Goal: Task Accomplishment & Management: Manage account settings

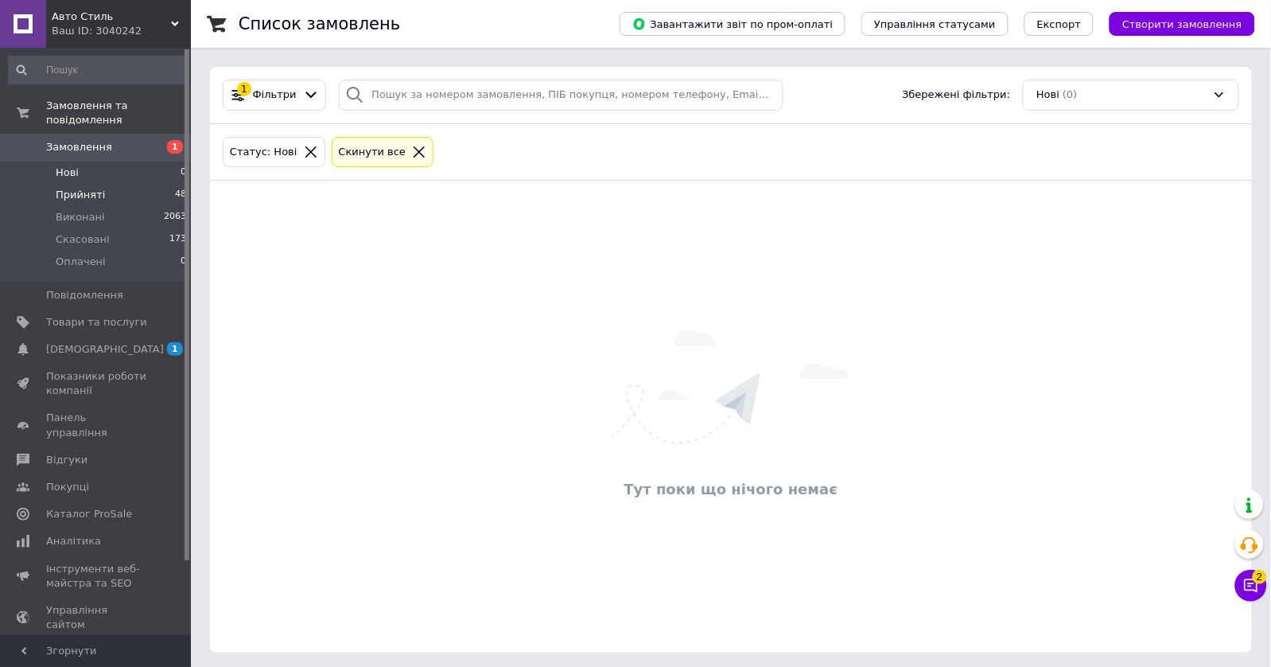
click at [98, 197] on span "Прийняті" at bounding box center [80, 195] width 49 height 14
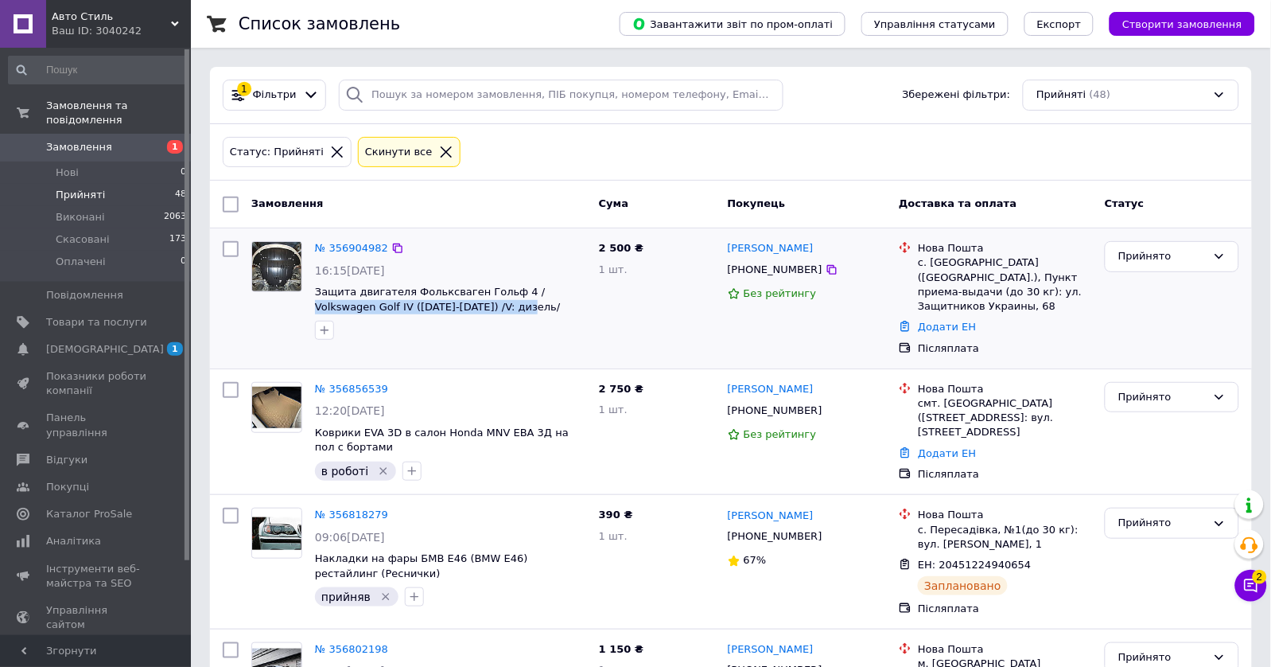
drag, startPoint x: 537, startPoint y: 305, endPoint x: 313, endPoint y: 300, distance: 223.6
click at [313, 300] on div "№ 356904982 16:15, 12.08.2025 Защита двигателя Фольксваген Гольф 4 / Volkswagen…" at bounding box center [451, 290] width 284 height 111
copy span "Volkswagen Golf IV (1997-2010) /V: дизель/"
click at [748, 266] on div "+380967528788" at bounding box center [775, 269] width 101 height 21
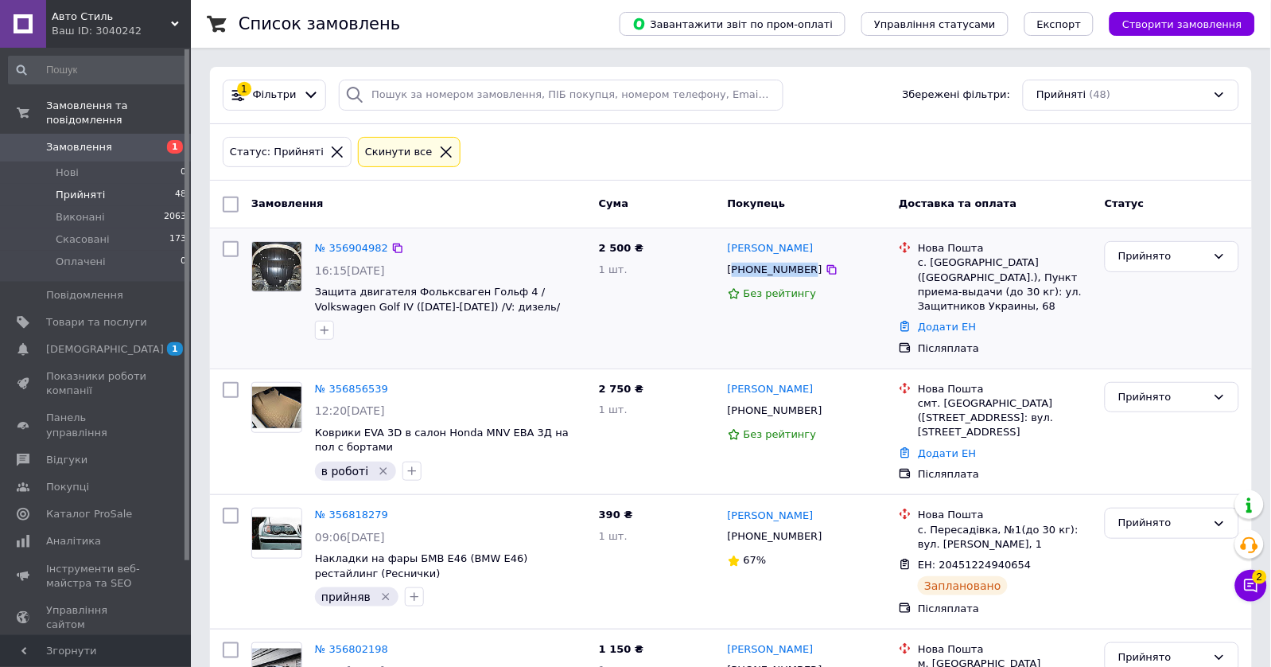
copy div "380967528788"
click at [328, 331] on icon "button" at bounding box center [324, 330] width 13 height 13
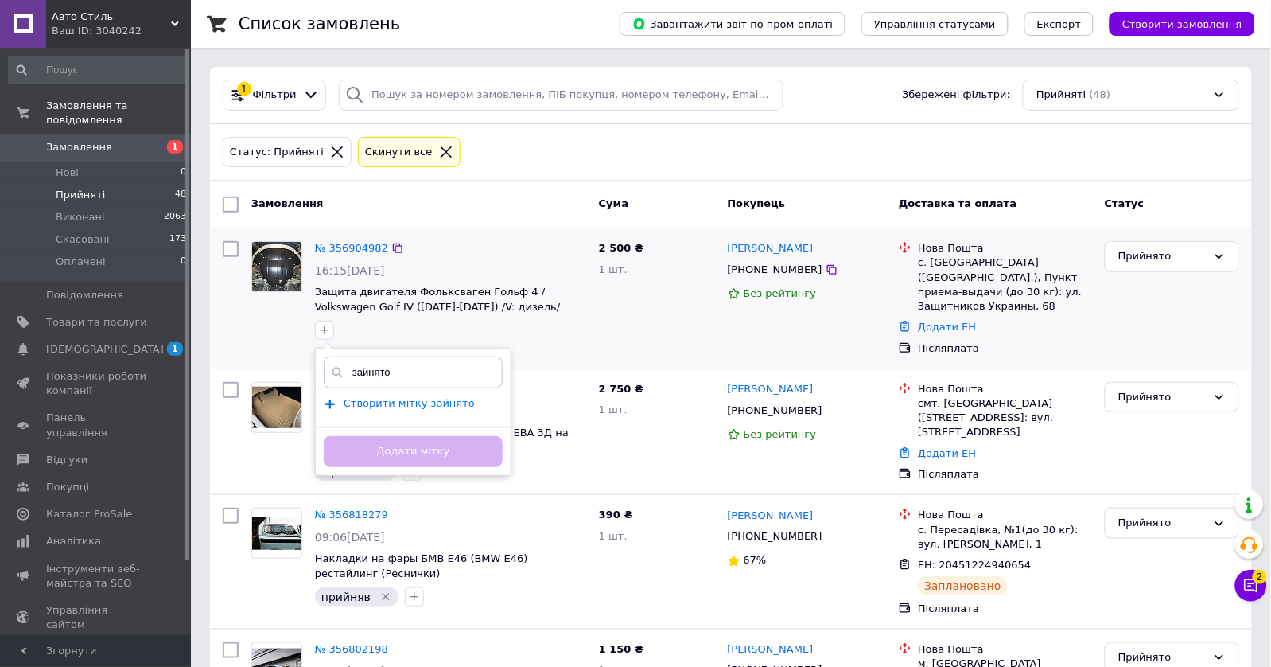
type input "зайнято"
click at [384, 403] on span "Створити мітку зайнято" at bounding box center [409, 403] width 131 height 13
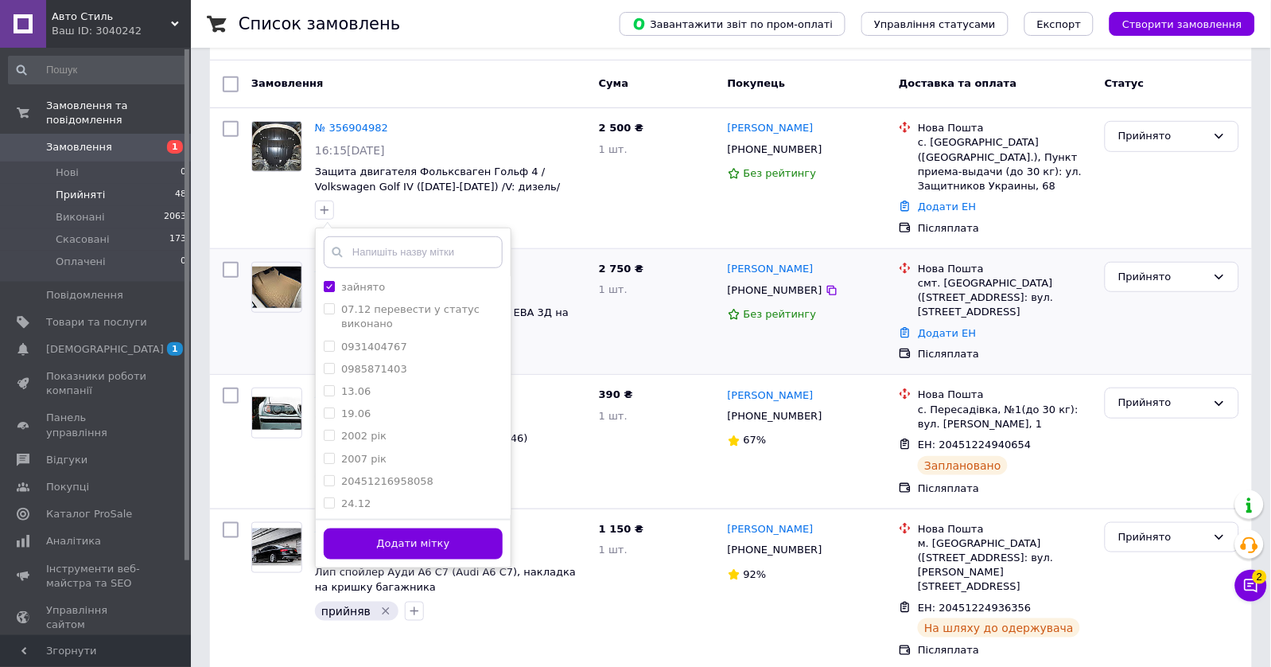
scroll to position [161, 0]
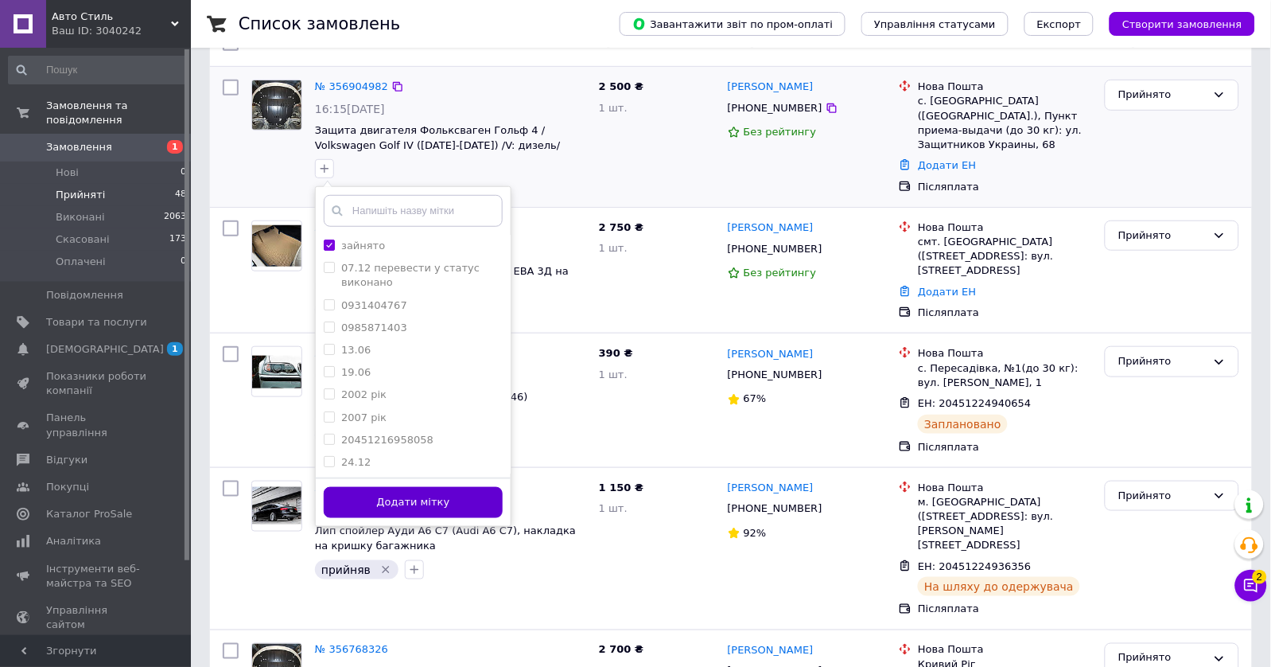
click at [458, 495] on button "Додати мітку" at bounding box center [413, 502] width 179 height 31
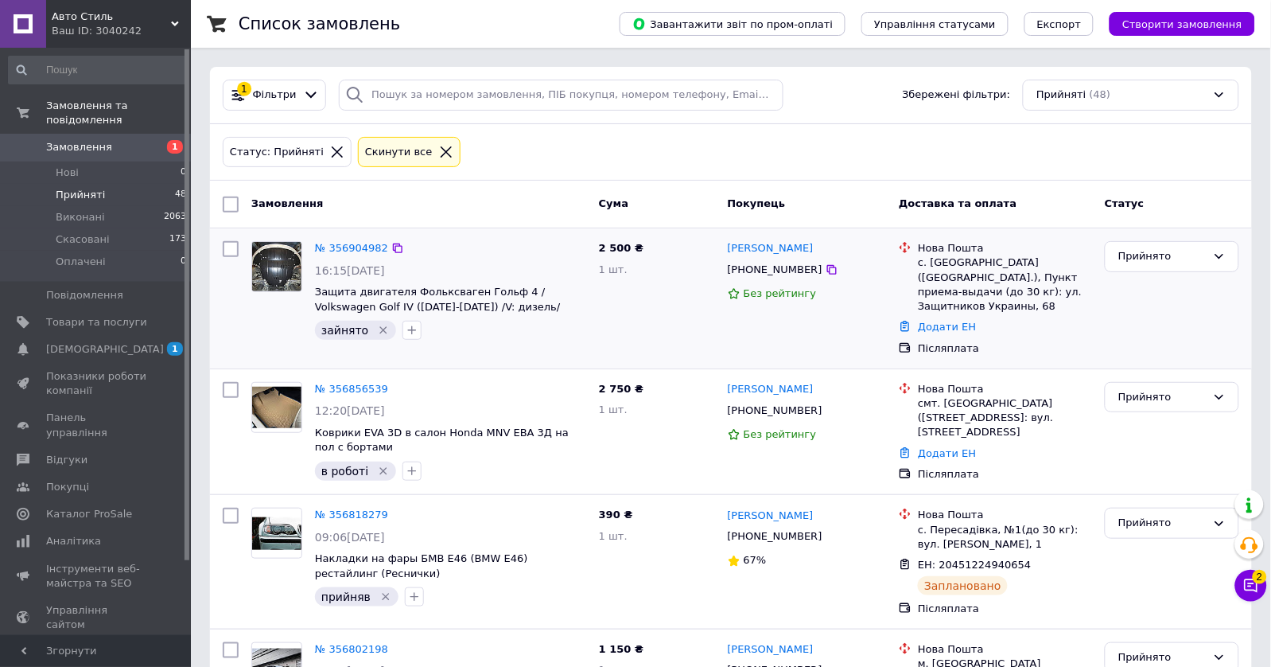
scroll to position [0, 0]
click at [776, 271] on div "+380967528788" at bounding box center [775, 269] width 101 height 21
copy div "380967528788"
drag, startPoint x: 834, startPoint y: 244, endPoint x: 728, endPoint y: 247, distance: 106.6
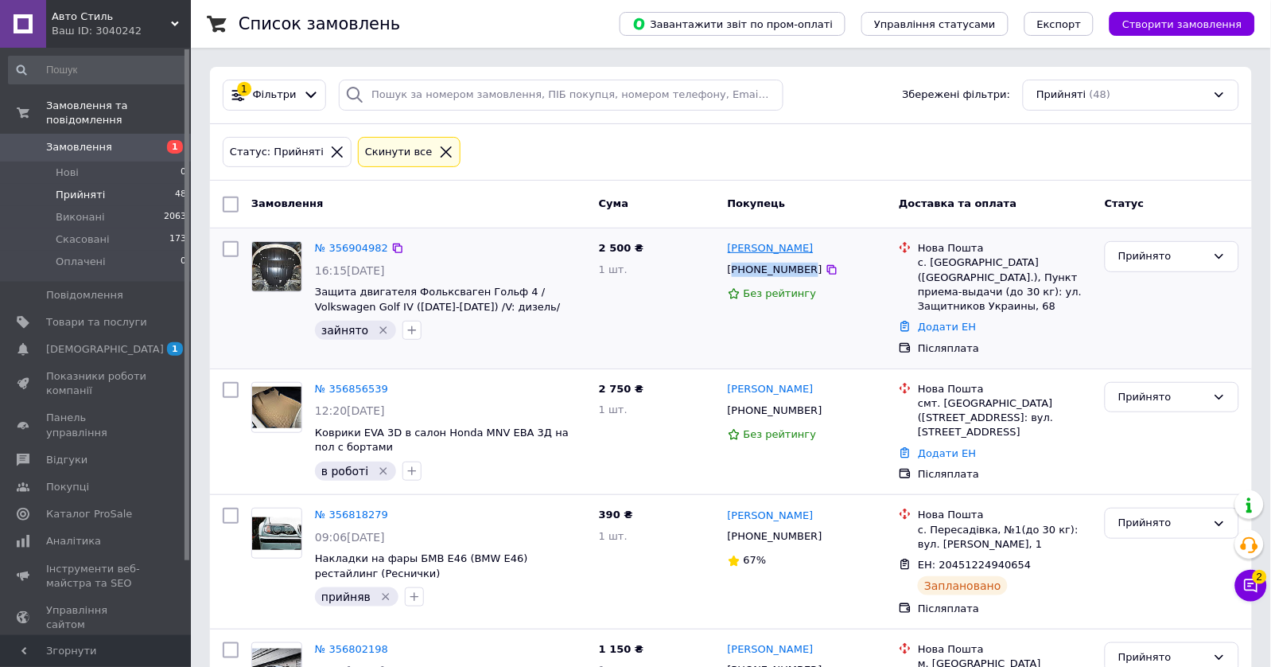
click at [728, 247] on div "Анатолій Московко" at bounding box center [807, 248] width 162 height 18
copy link "Анатолій Московко"
click at [377, 329] on icon "Видалити мітку" at bounding box center [383, 330] width 13 height 13
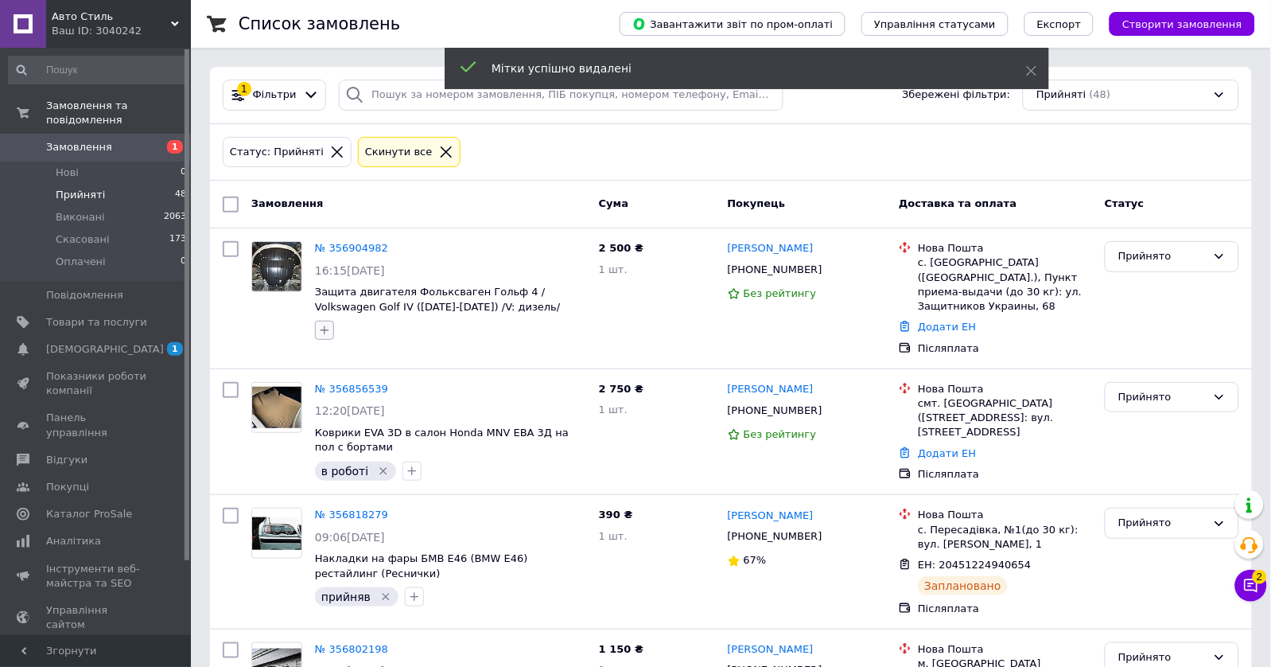
click at [321, 327] on icon "button" at bounding box center [324, 330] width 13 height 13
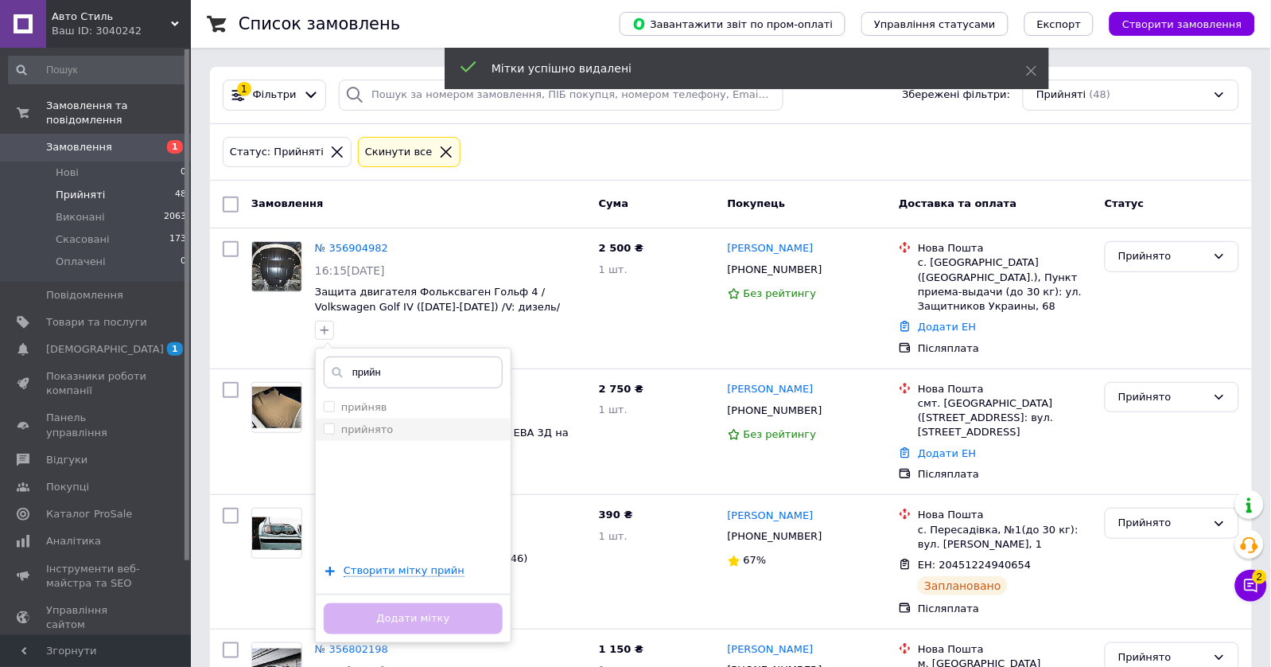
type input "прийн"
click at [407, 422] on div "прийнято" at bounding box center [413, 429] width 179 height 14
checkbox input "true"
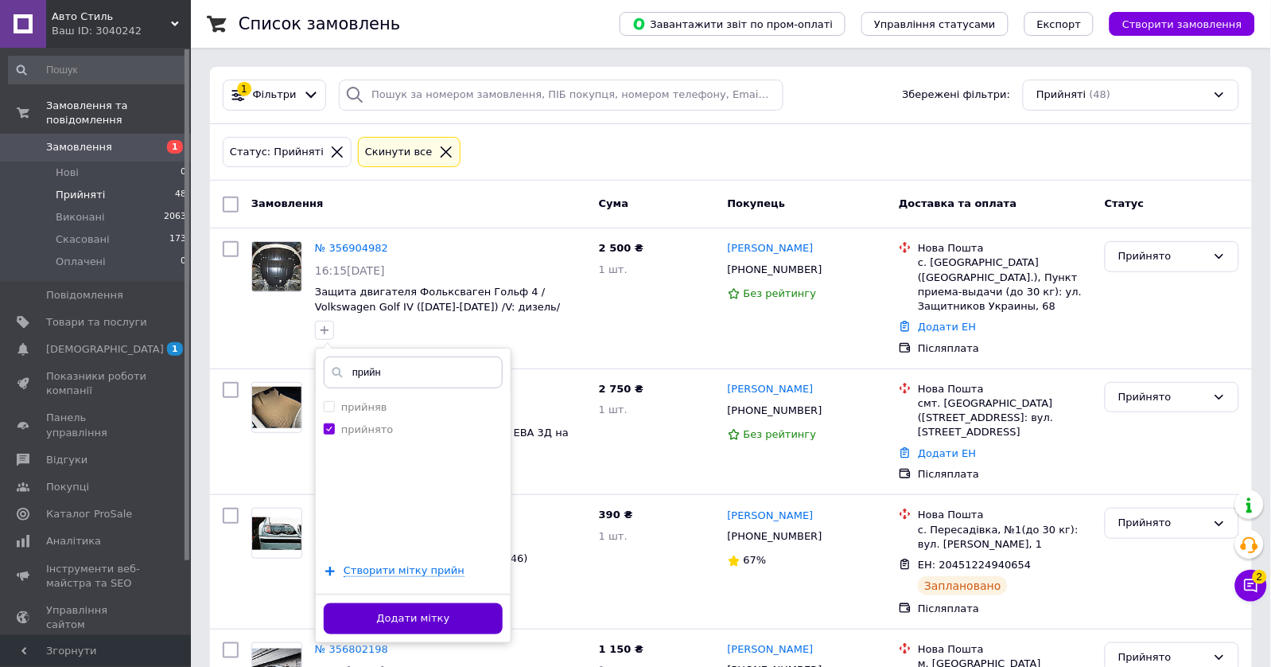
click at [396, 612] on button "Додати мітку" at bounding box center [413, 618] width 179 height 31
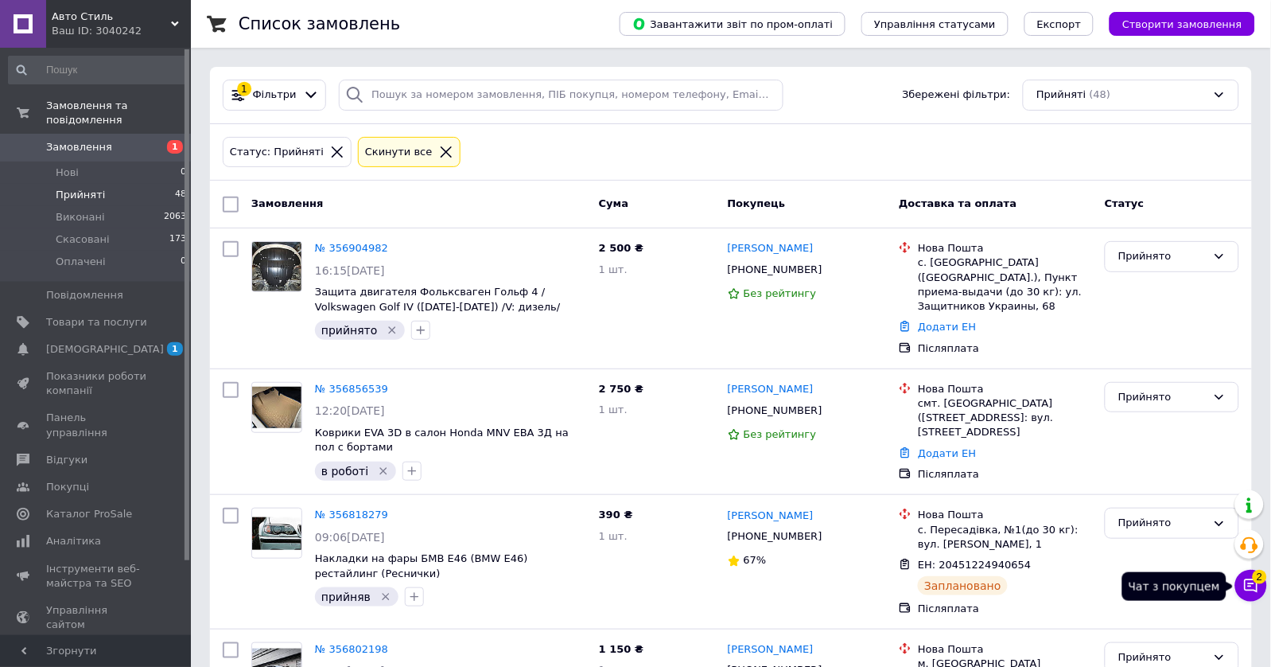
click at [1248, 581] on icon at bounding box center [1251, 585] width 16 height 16
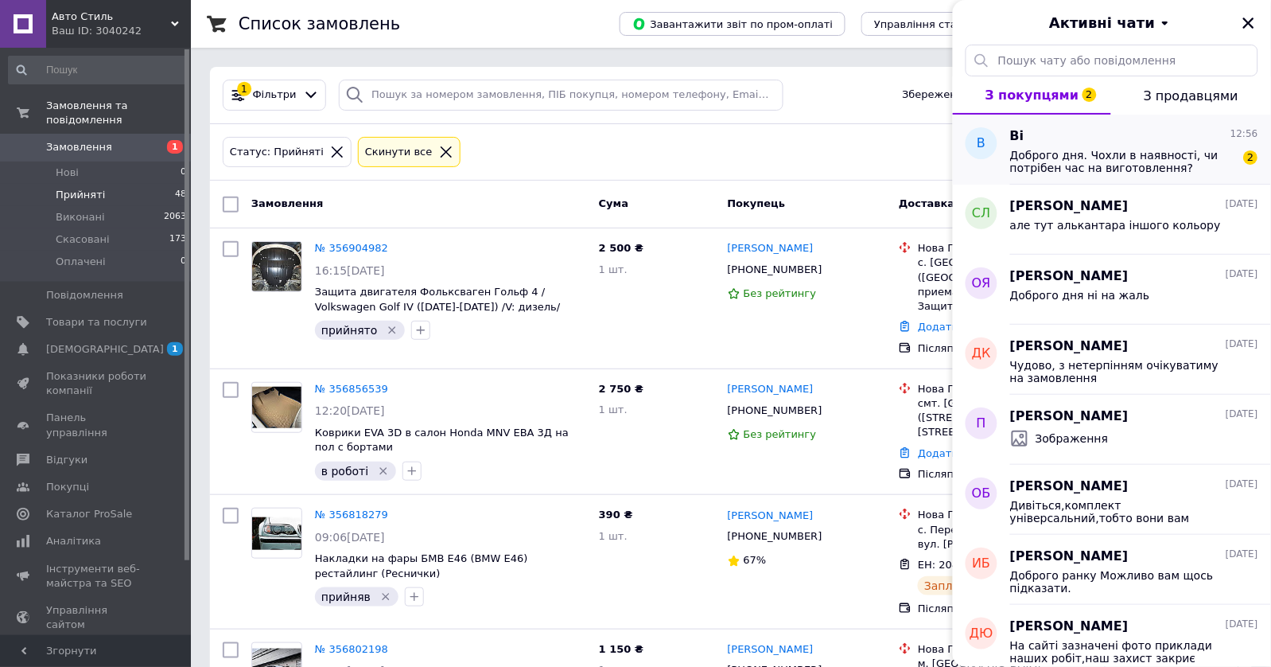
click at [1103, 151] on span "Доброго дня. Чохли в наявності, чи потрібен час на виготовлення?" at bounding box center [1123, 161] width 226 height 25
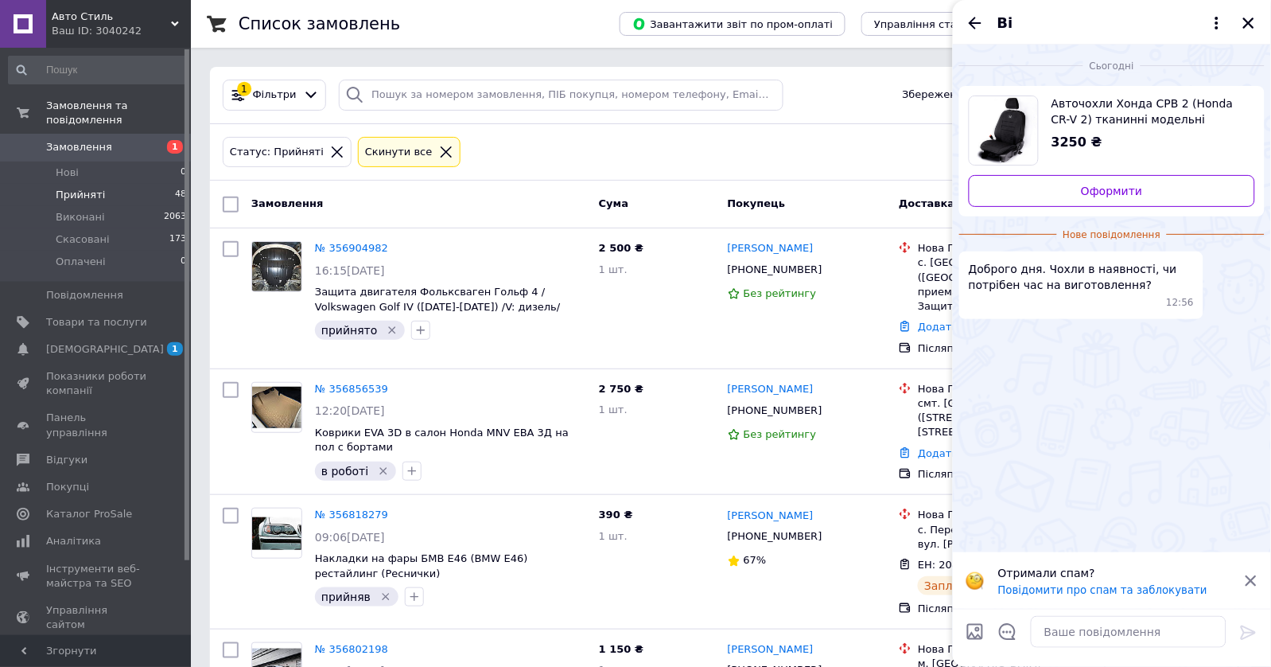
click at [704, 169] on div "Статус: Прийняті Cкинути все" at bounding box center [731, 152] width 1023 height 37
click at [1106, 634] on textarea at bounding box center [1129, 632] width 196 height 32
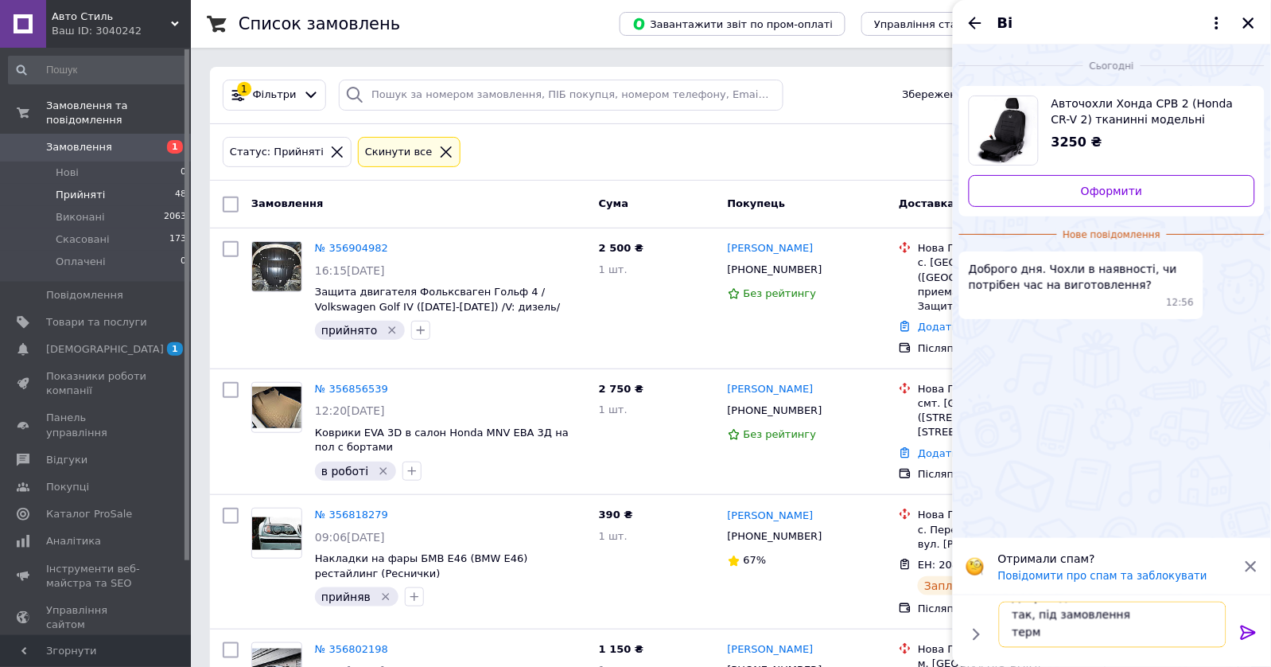
scroll to position [19, 0]
type textarea "Добрий день так, під замовлення термін +- 5 робочих днів"
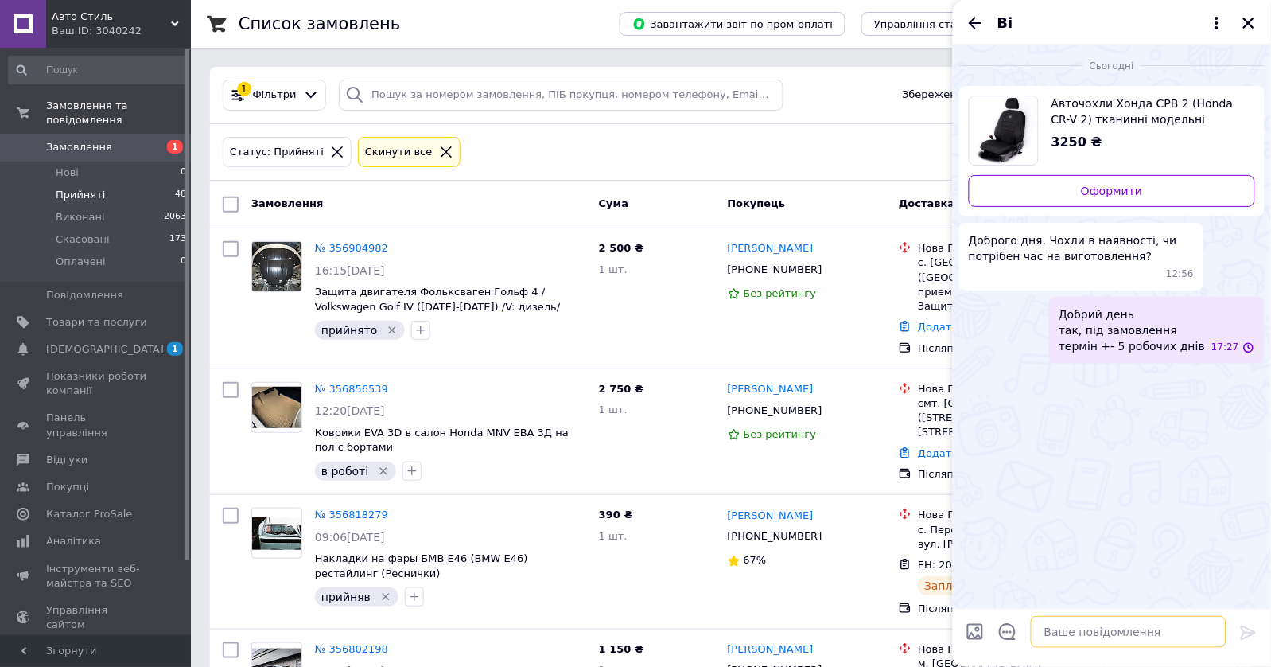
scroll to position [0, 0]
click at [1247, 27] on icon "Закрити" at bounding box center [1249, 23] width 14 height 14
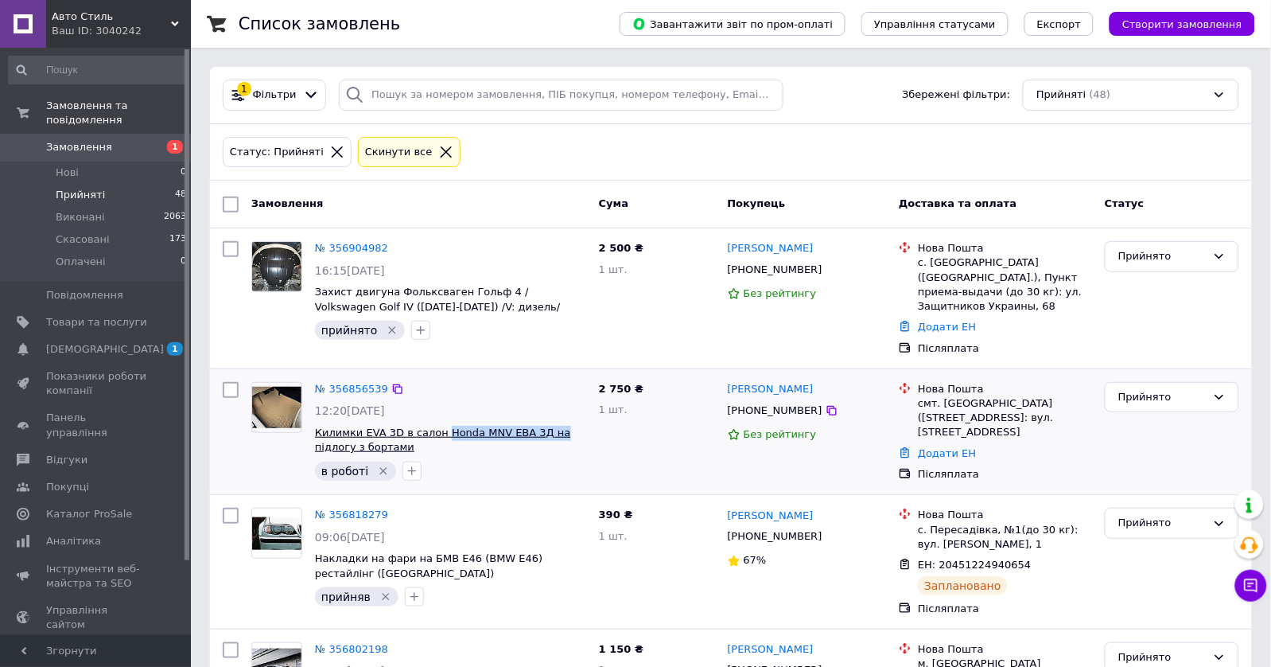
drag, startPoint x: 579, startPoint y: 426, endPoint x: 446, endPoint y: 433, distance: 133.0
click at [446, 433] on span "Килимки EVA 3D в салон Honda MNV ЕВА 3Д на підлогу з бортами" at bounding box center [450, 440] width 271 height 29
copy span "Honda MNV ЕВА 3Д на"
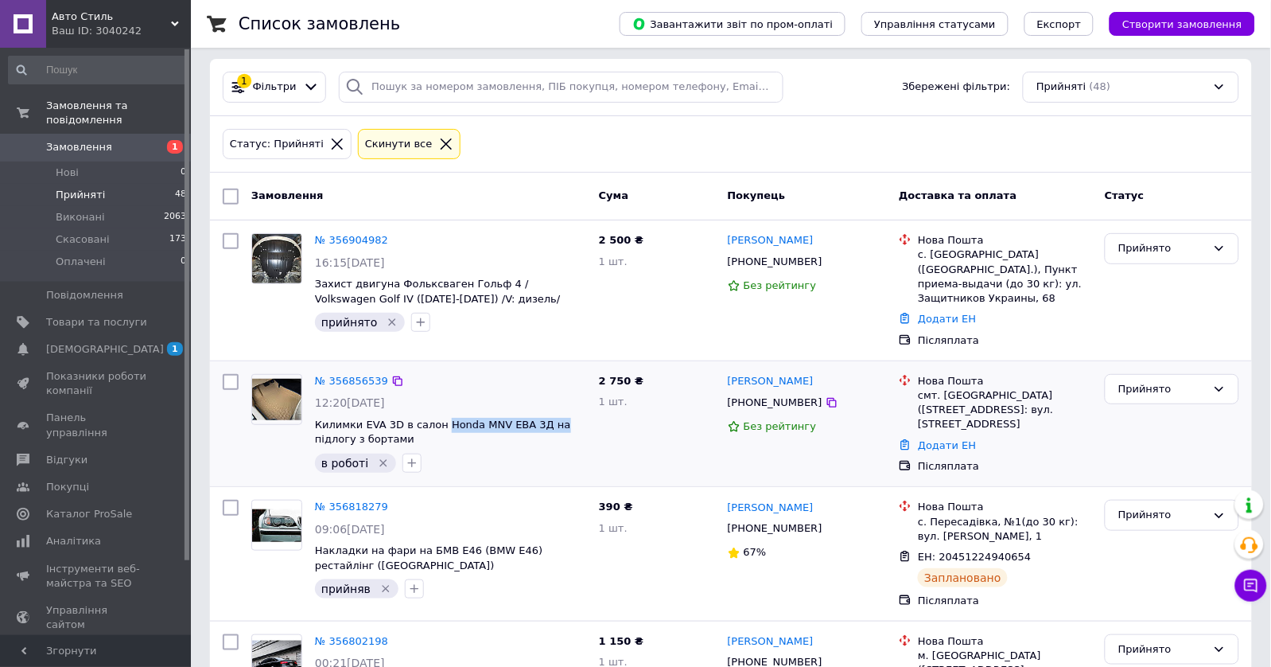
scroll to position [7, 0]
click at [776, 401] on div "+380502282793" at bounding box center [775, 403] width 101 height 21
copy div "380502282793"
click at [377, 457] on icon "Видалити мітку" at bounding box center [383, 463] width 13 height 13
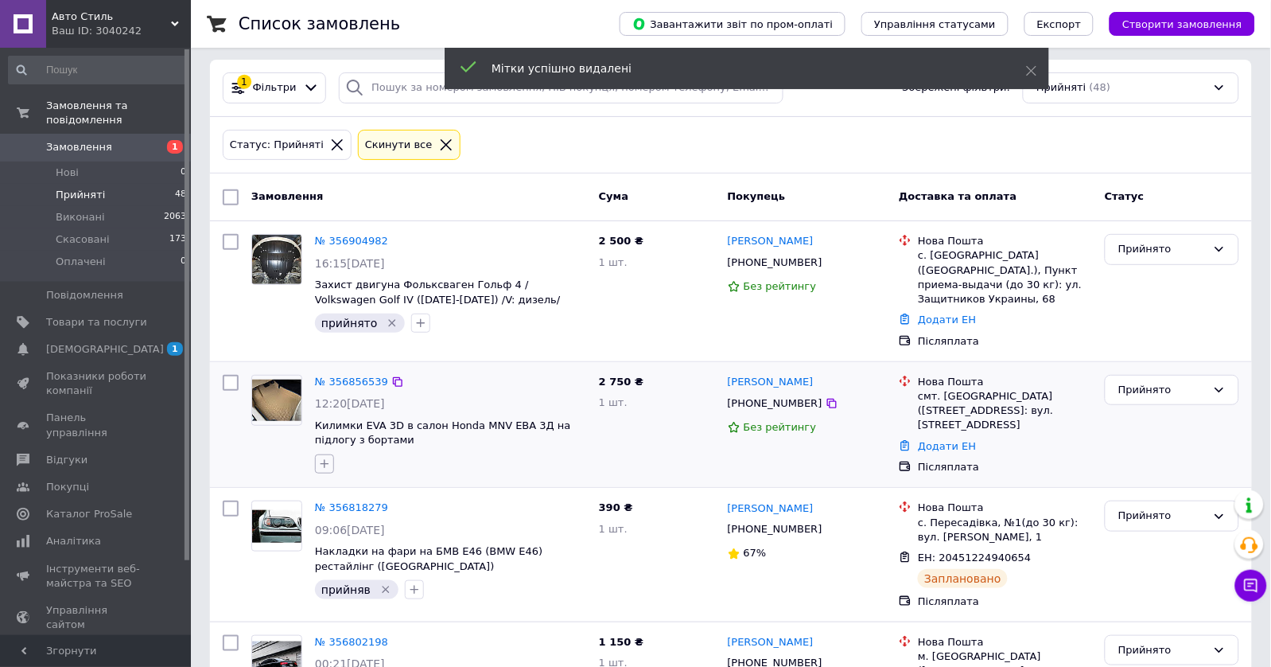
click at [324, 459] on icon "button" at bounding box center [325, 463] width 9 height 9
type input "прийн"
click at [394, 556] on div "прийнято" at bounding box center [413, 563] width 179 height 14
checkbox input "true"
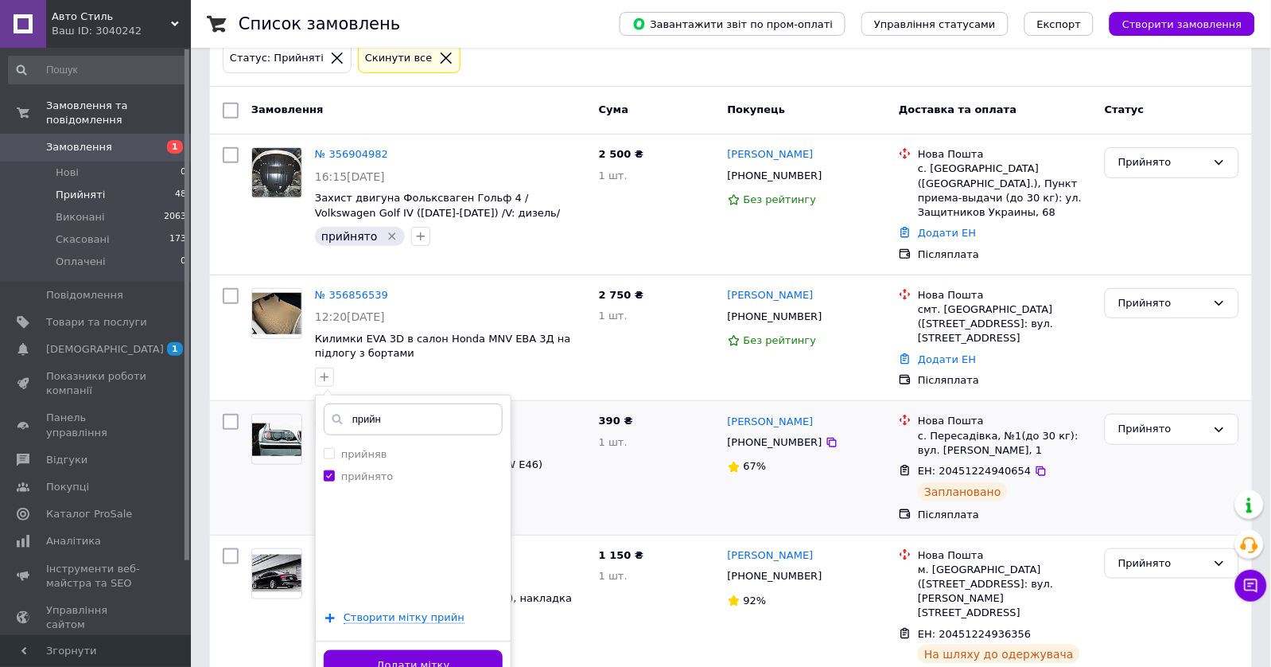
scroll to position [113, 0]
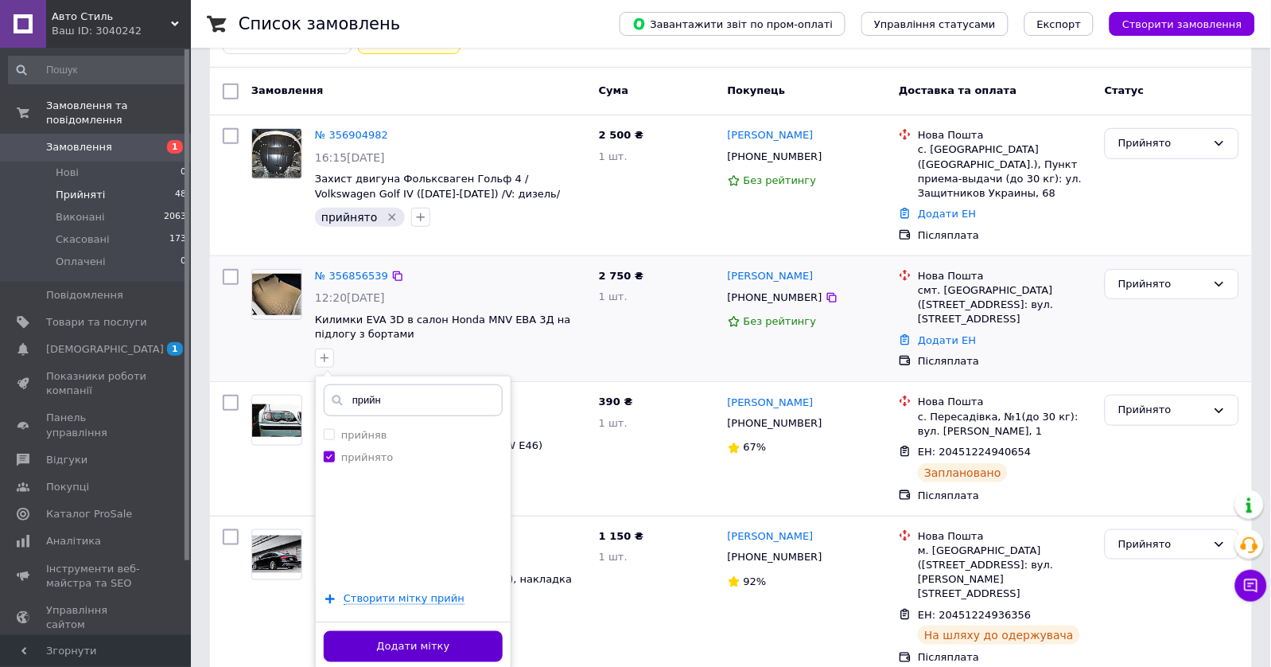
click at [452, 639] on button "Додати мітку" at bounding box center [413, 646] width 179 height 31
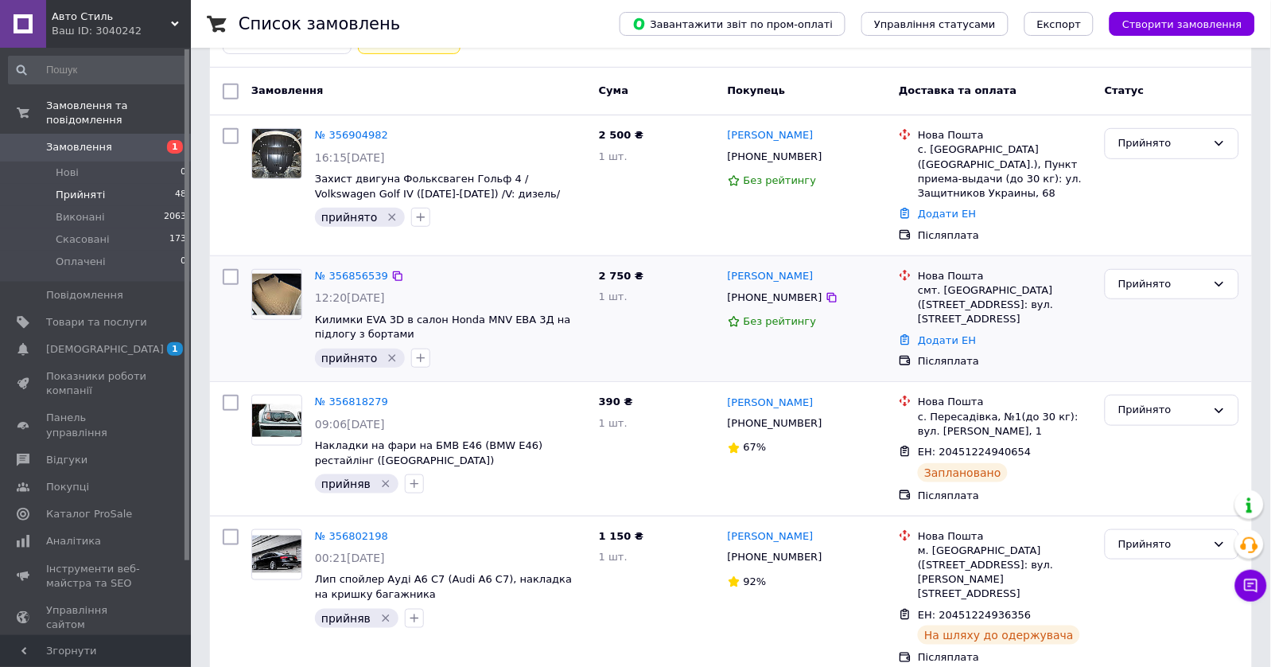
click at [776, 293] on div "[PHONE_NUMBER]" at bounding box center [775, 297] width 101 height 21
drag, startPoint x: 834, startPoint y: 274, endPoint x: 730, endPoint y: 274, distance: 104.2
click at [730, 274] on div "[PERSON_NAME]" at bounding box center [807, 276] width 162 height 18
copy link "[PERSON_NAME]"
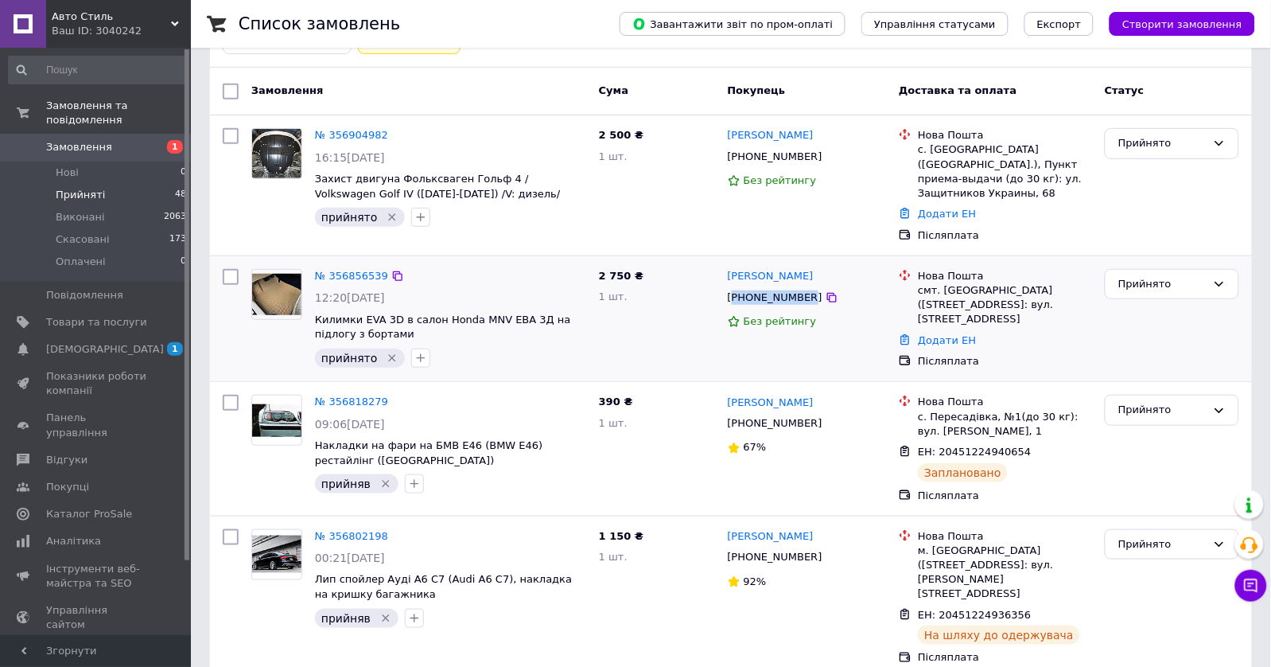
drag, startPoint x: 920, startPoint y: 290, endPoint x: 1000, endPoint y: 313, distance: 83.8
click at [1000, 313] on div "смт. [GEOGRAPHIC_DATA] ([STREET_ADDRESS]: вул. [STREET_ADDRESS]" at bounding box center [1005, 305] width 174 height 44
copy div "смт. [GEOGRAPHIC_DATA] ([STREET_ADDRESS]: вул. [STREET_ADDRESS]"
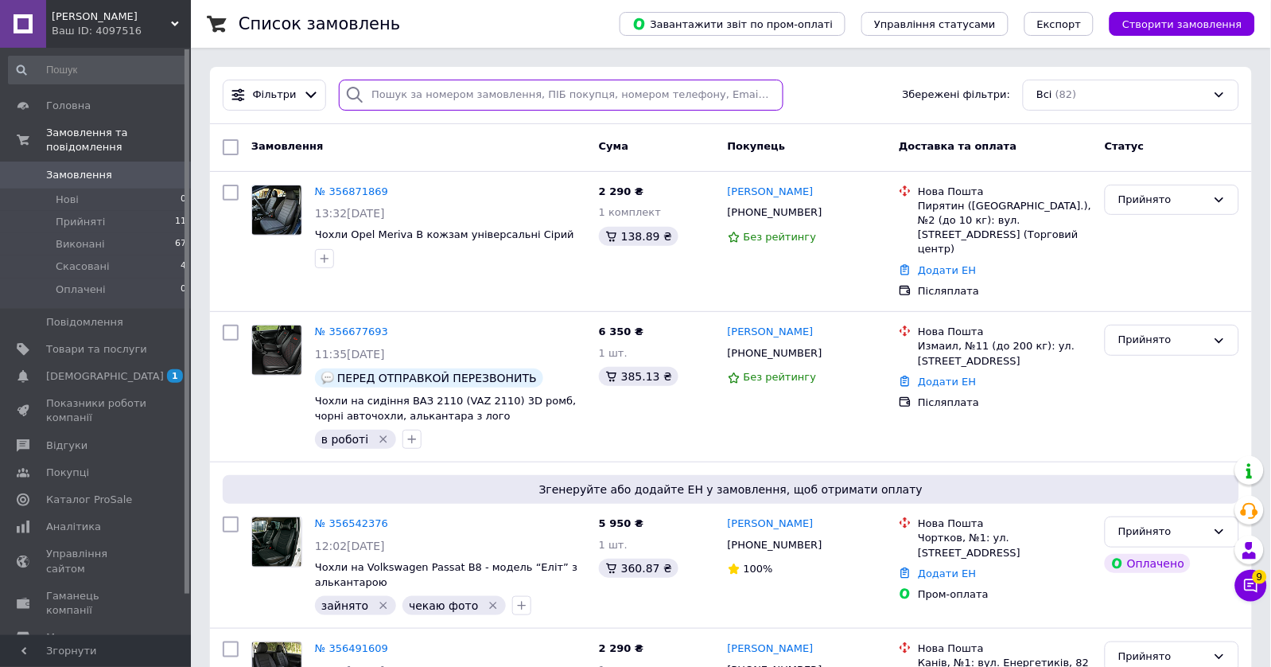
click at [416, 102] on input "search" at bounding box center [561, 95] width 445 height 31
click at [144, 21] on span "Авто Стайл" at bounding box center [111, 17] width 119 height 14
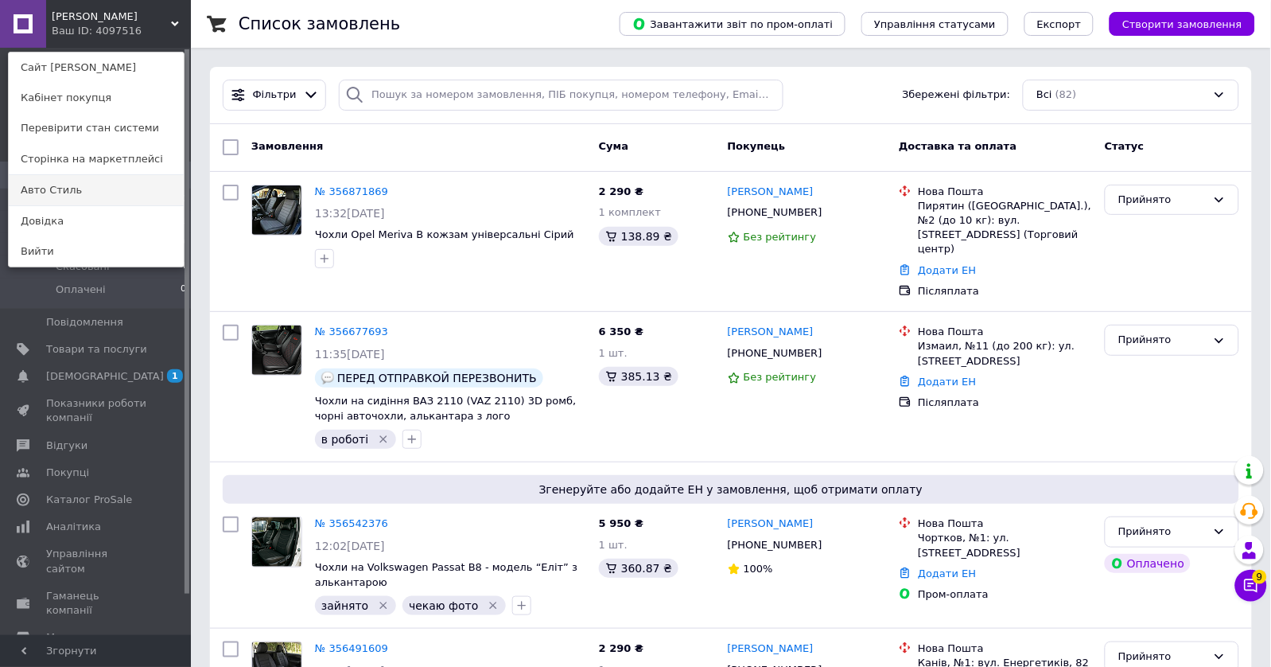
click at [82, 183] on link "Авто Стиль" at bounding box center [96, 190] width 175 height 30
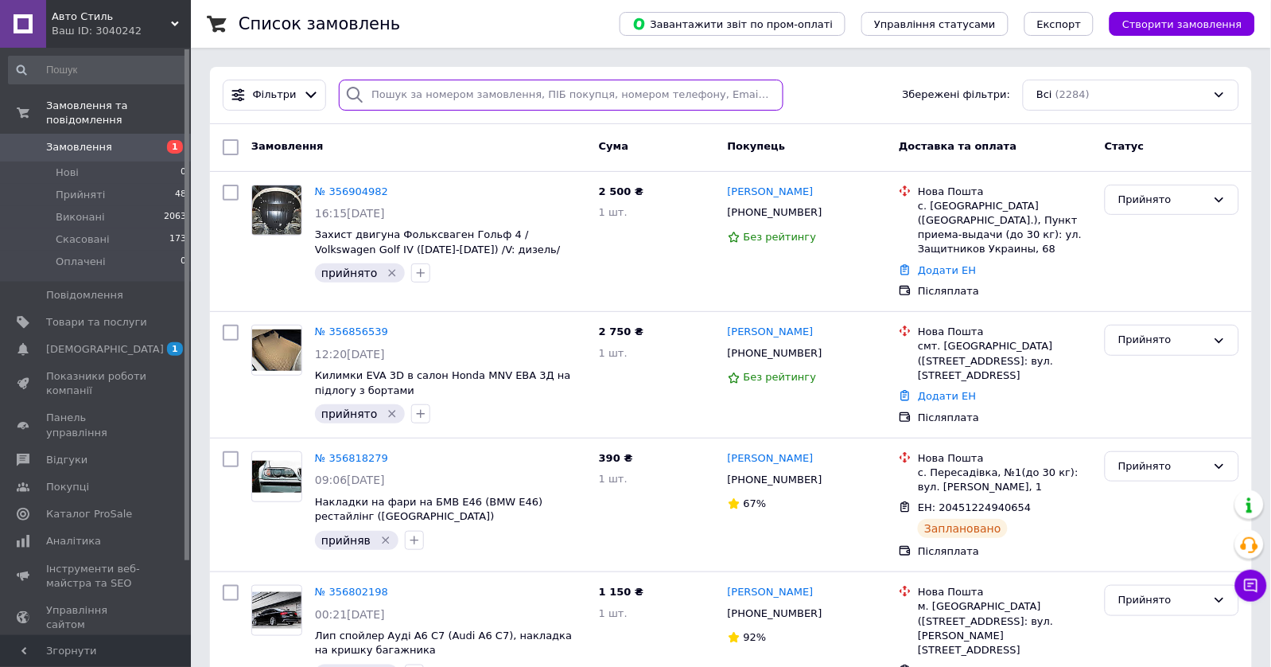
click at [449, 97] on input "search" at bounding box center [561, 95] width 445 height 31
paste input "067-769-66-54"
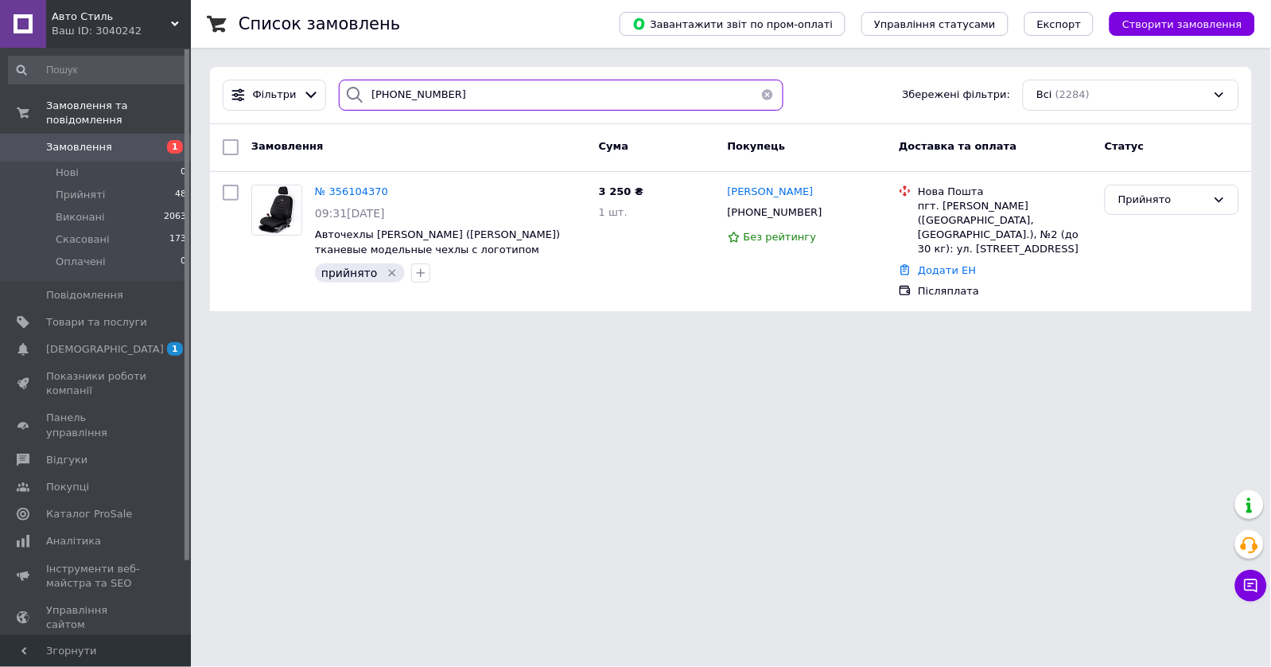
click at [386, 91] on input "067-769-66-54" at bounding box center [561, 95] width 445 height 31
paste input "98-629-41-27"
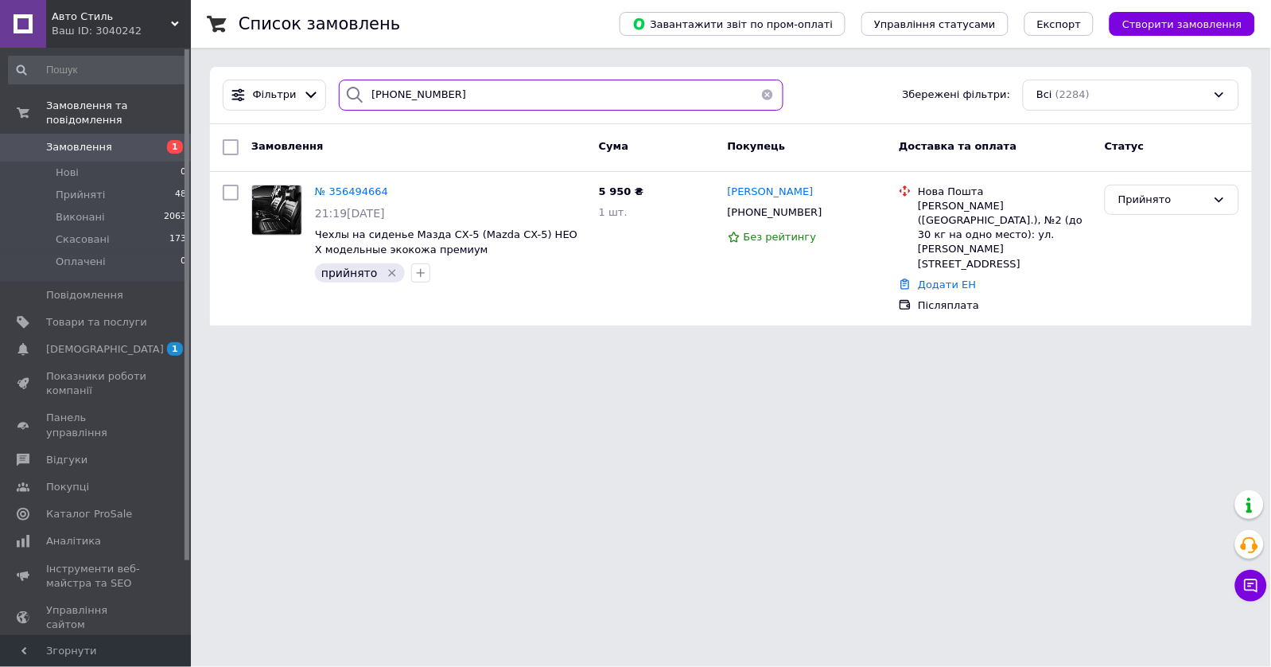
click at [402, 92] on input "098-629-41-27" at bounding box center [561, 95] width 445 height 31
paste input "954-57-82"
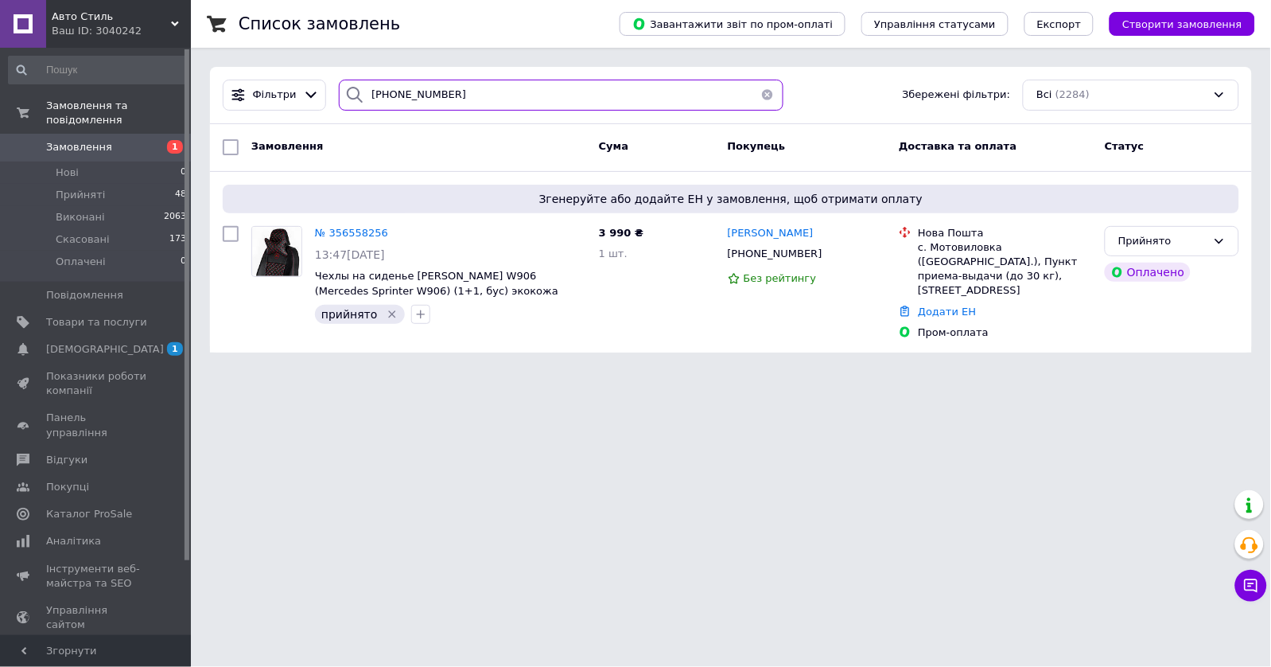
click at [409, 84] on input "098-954-57-82" at bounding box center [561, 95] width 445 height 31
paste input "67-702 -27-67"
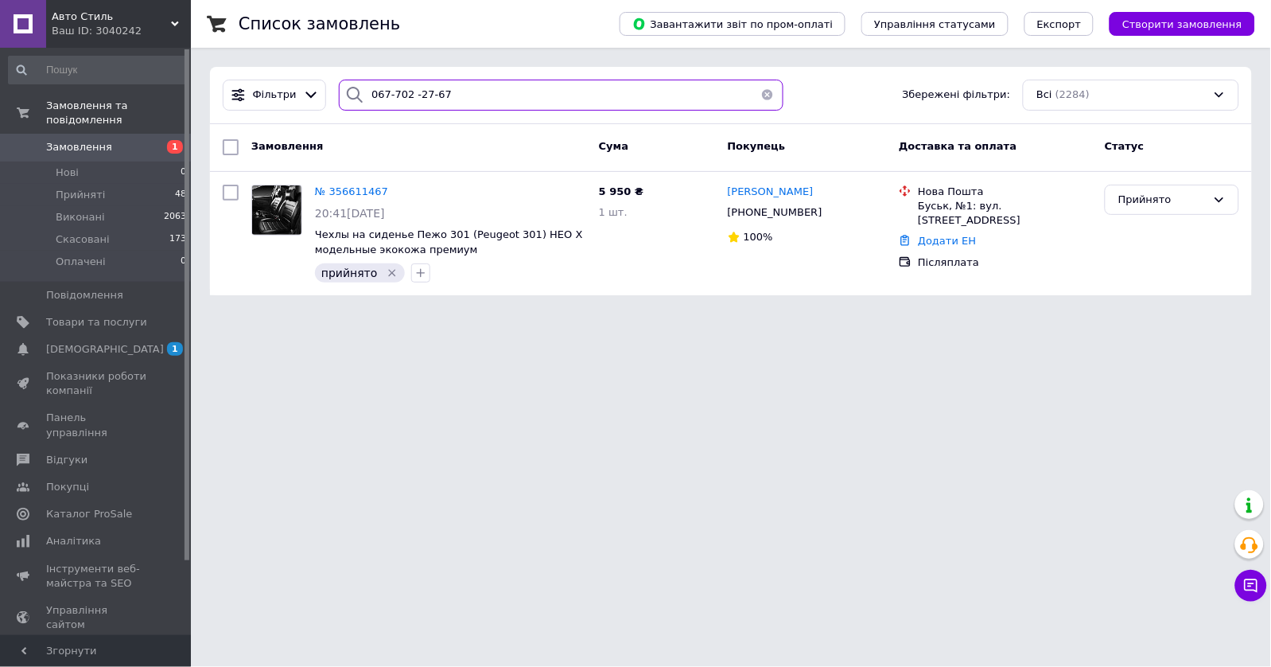
click at [415, 83] on input "067-702 -27-67" at bounding box center [561, 95] width 445 height 31
paste input "97-799-62-79"
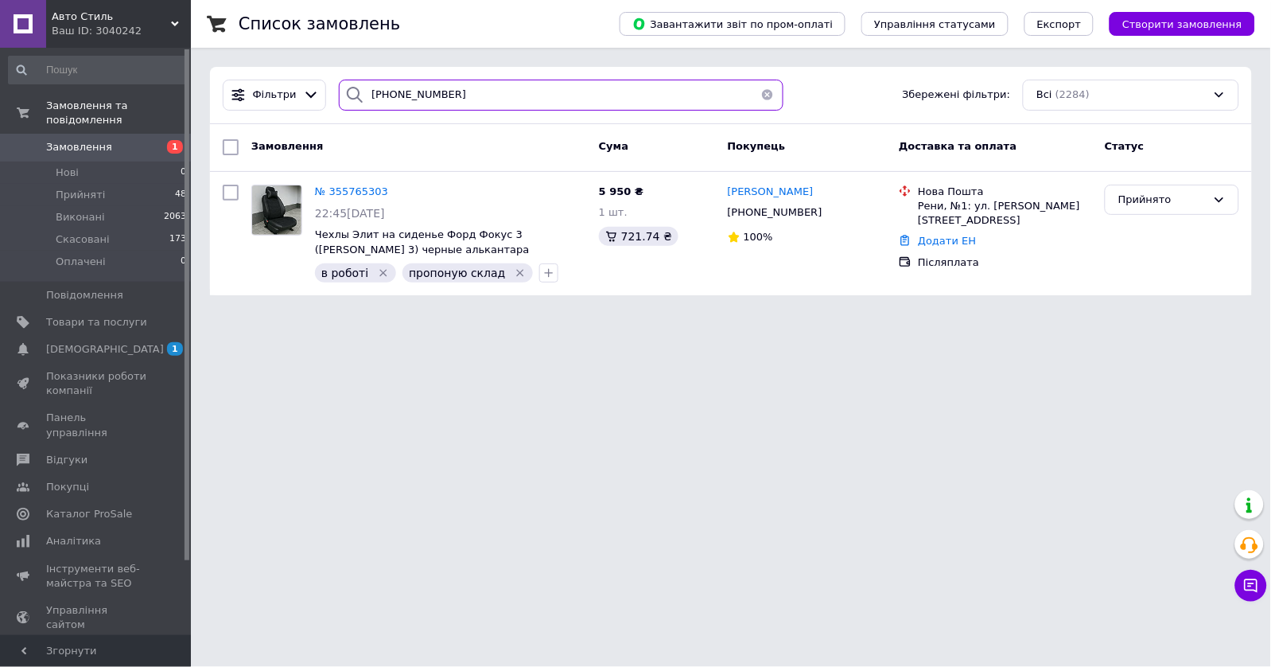
click at [426, 82] on input "097-799-62-79" at bounding box center [561, 95] width 445 height 31
paste input "380969159997"
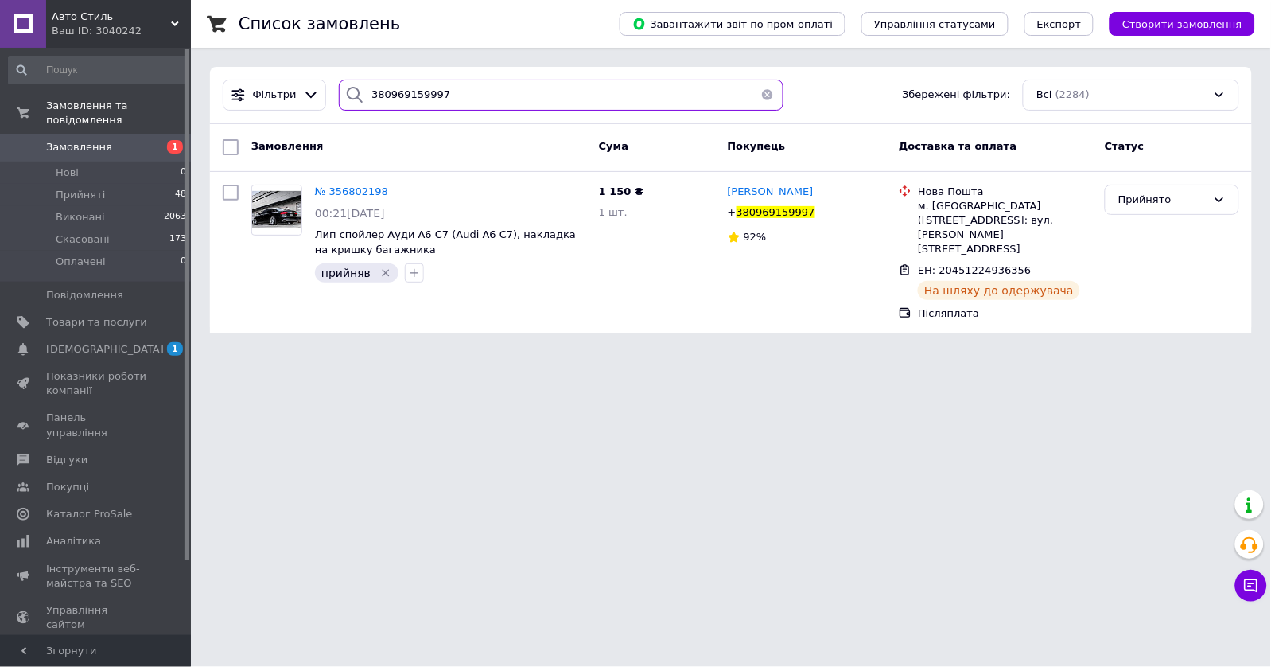
click at [410, 95] on input "380969159997" at bounding box center [561, 95] width 445 height 31
paste input "89794201"
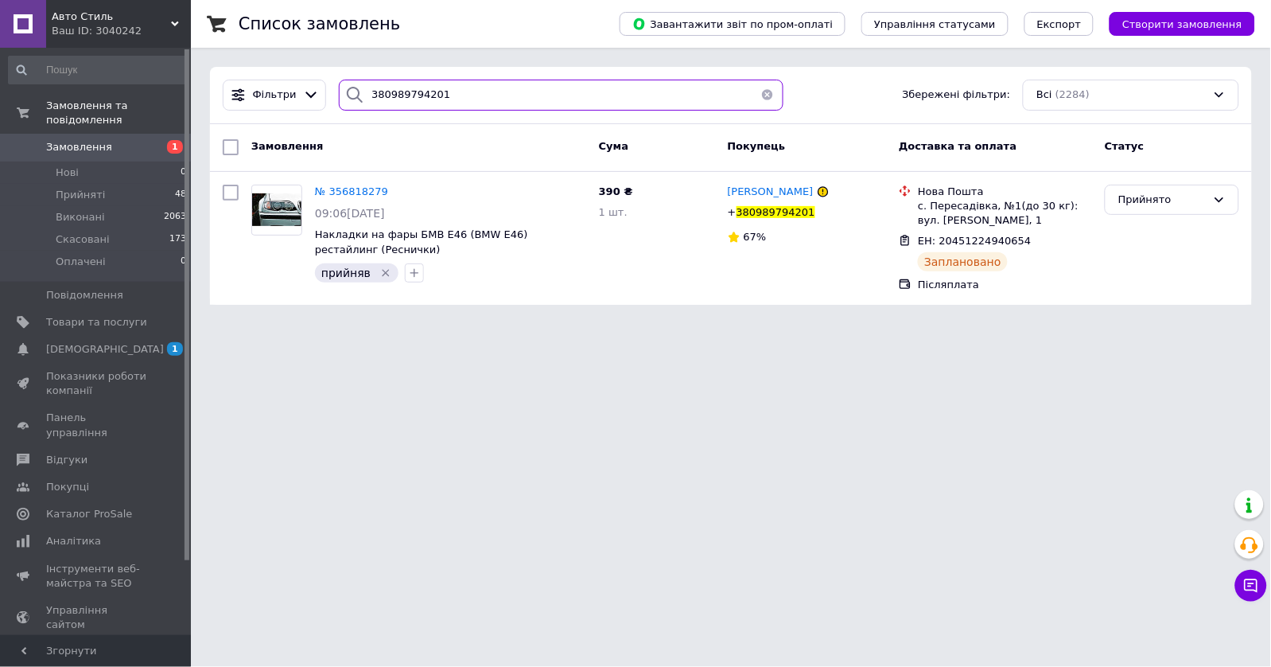
click at [389, 95] on input "380989794201" at bounding box center [561, 95] width 445 height 31
click at [389, 96] on input "380989794201" at bounding box center [561, 95] width 445 height 31
paste input "067-362-63-66"
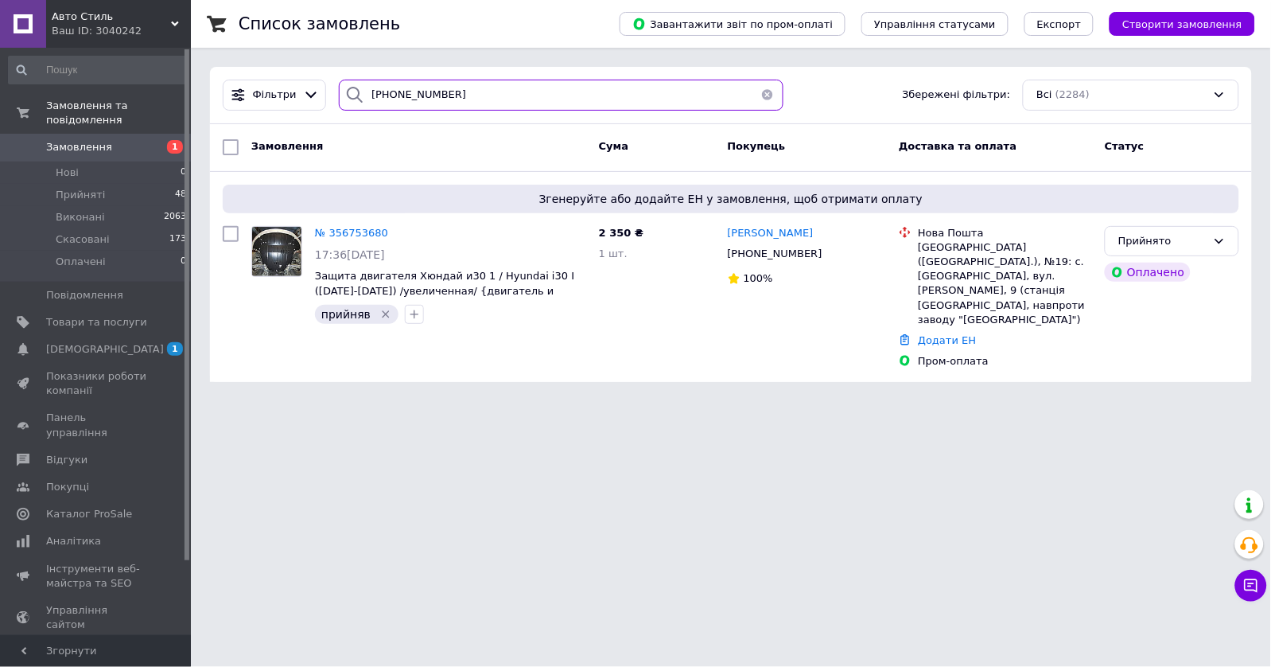
click at [416, 91] on input "067-362-63-66" at bounding box center [561, 95] width 445 height 31
click at [417, 91] on input "067-362-63-66" at bounding box center [561, 95] width 445 height 31
paste input "97-293-38-20"
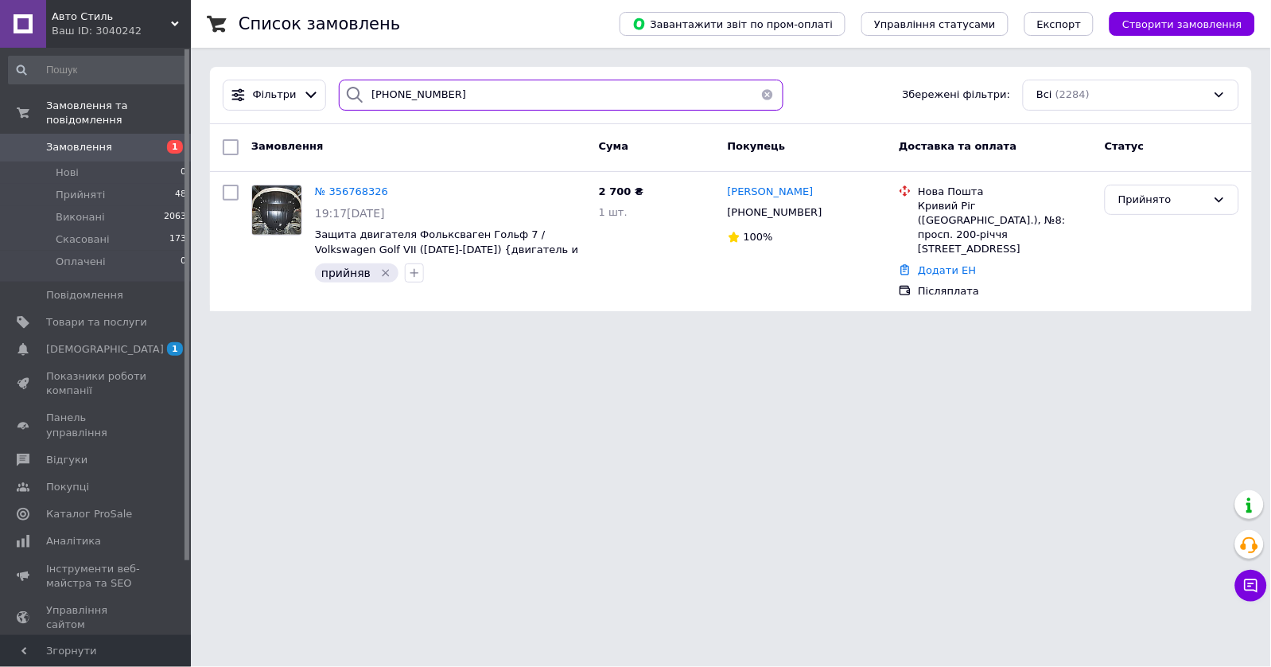
click at [399, 88] on input "097-293-38-20" at bounding box center [561, 95] width 445 height 31
paste input "6-752-87-88"
type input "096-752-87-88"
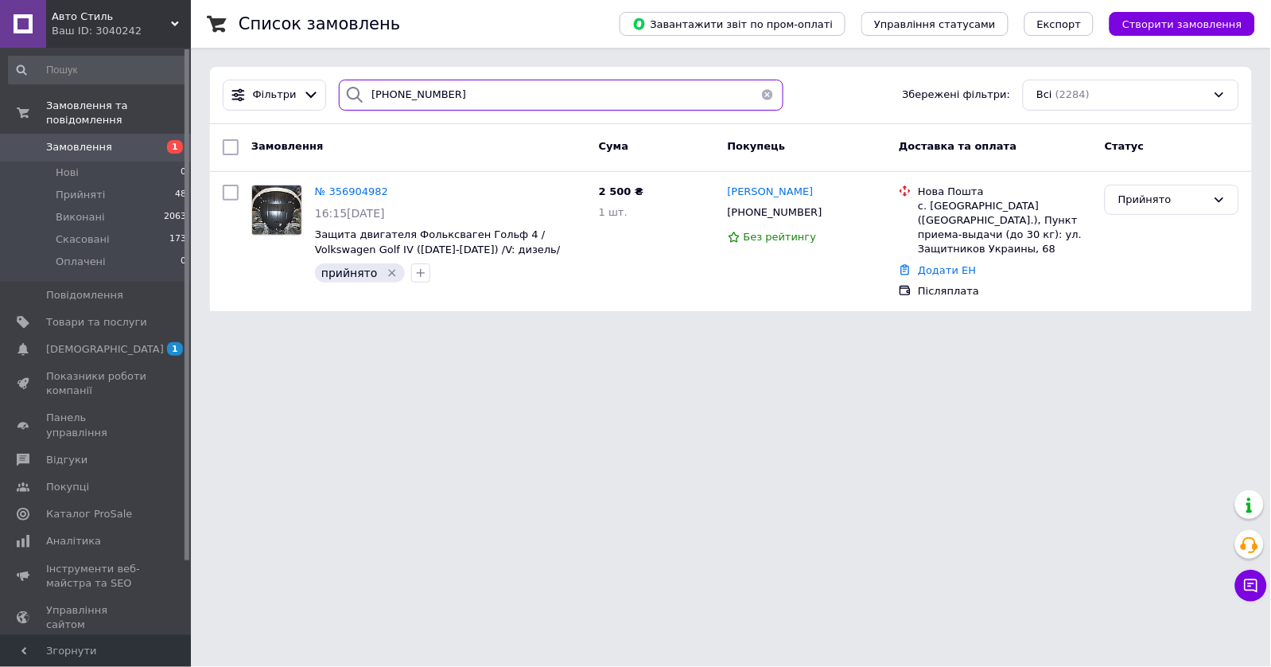
click at [428, 92] on input "096-752-87-88" at bounding box center [561, 95] width 445 height 31
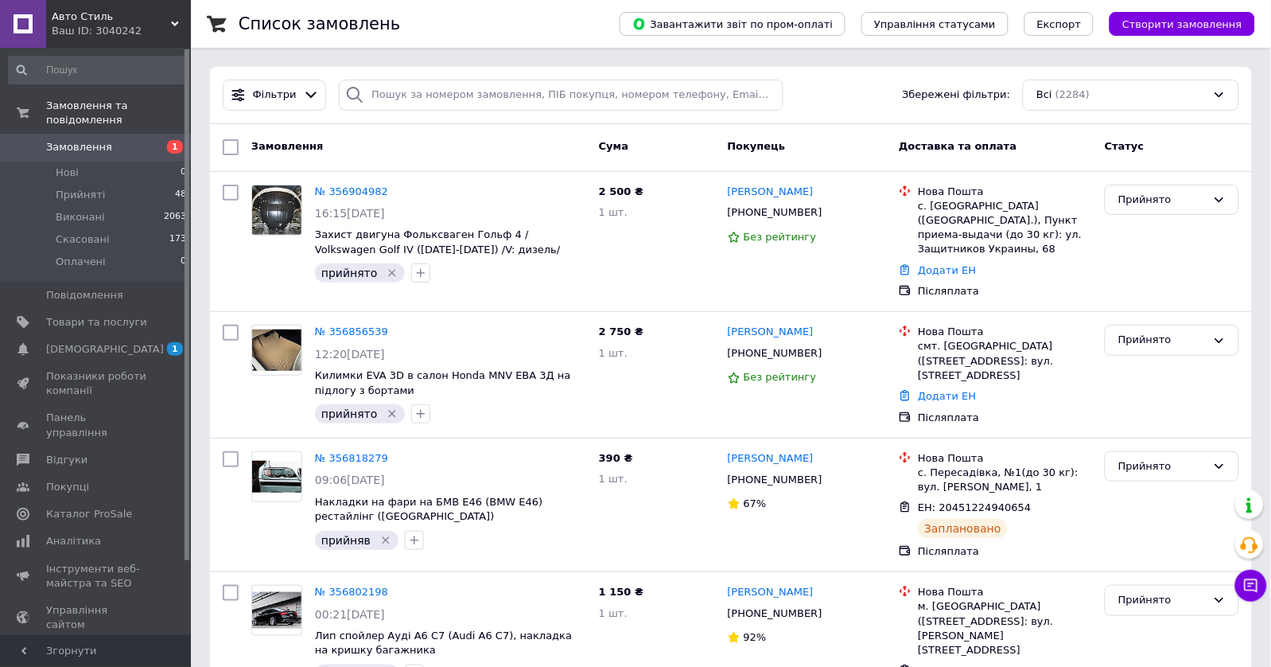
click at [95, 28] on div "Ваш ID: 3040242" at bounding box center [121, 31] width 139 height 14
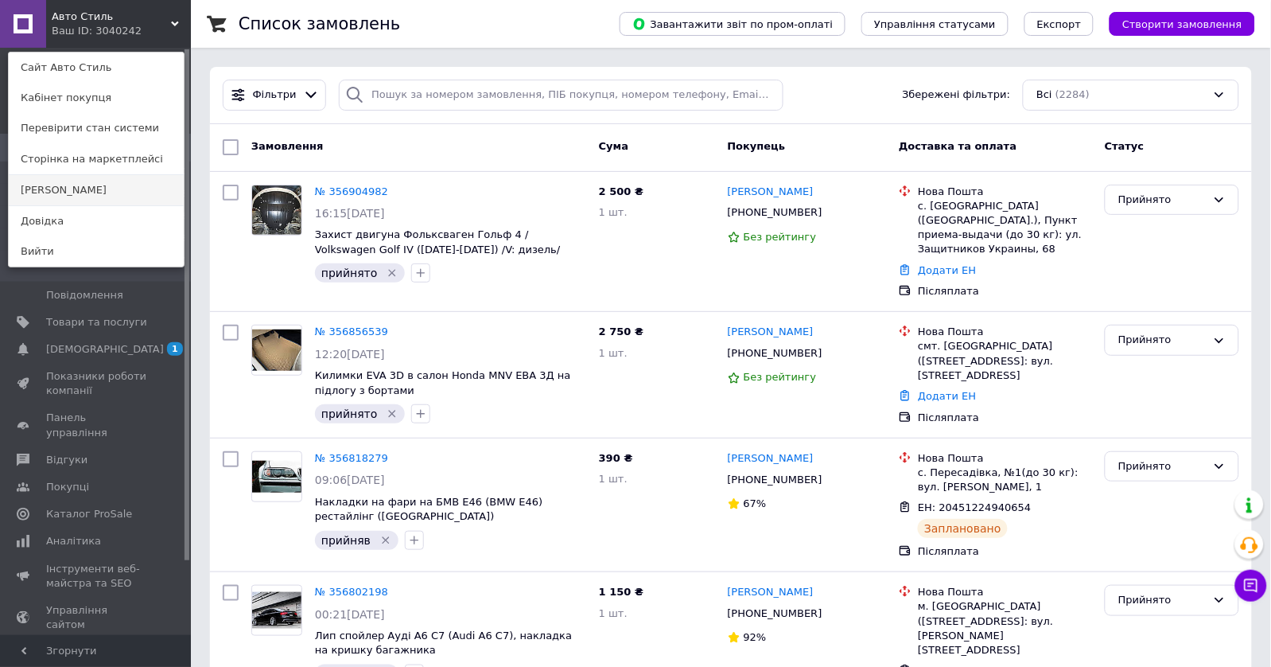
click at [72, 184] on link "[PERSON_NAME]" at bounding box center [96, 190] width 175 height 30
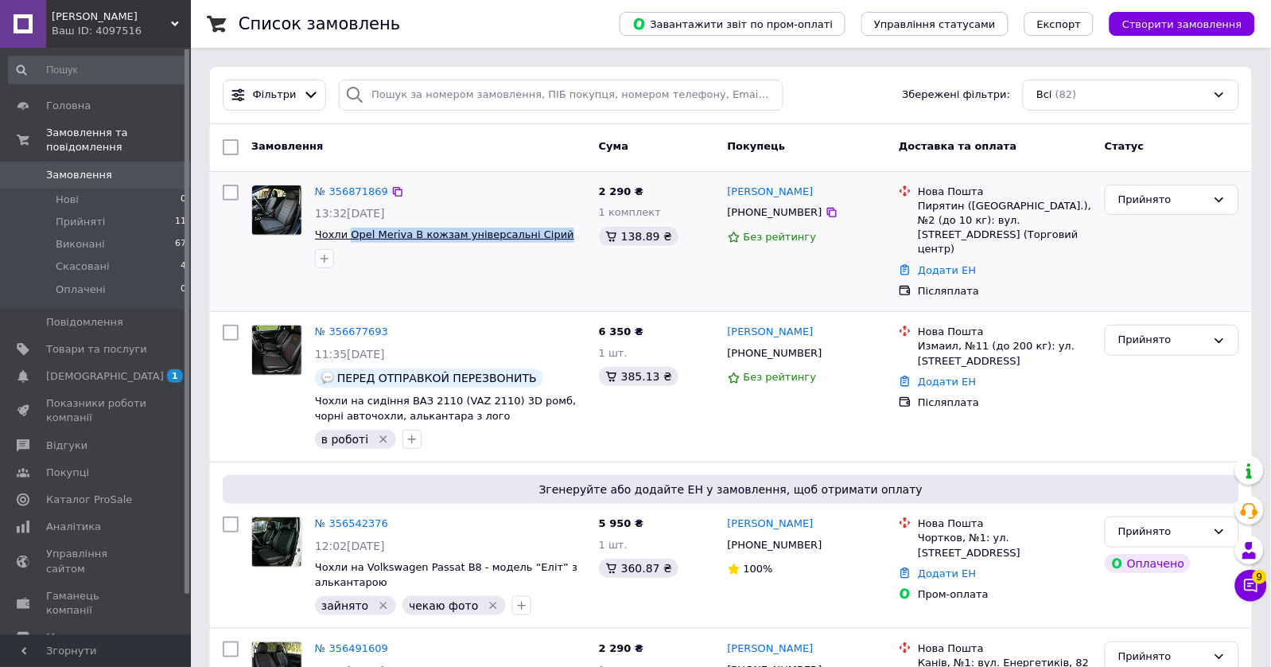
drag, startPoint x: 560, startPoint y: 237, endPoint x: 351, endPoint y: 235, distance: 209.2
click at [351, 235] on span "Чохли Opel Meriva B кожзам універсальні Сірий" at bounding box center [450, 234] width 271 height 15
copy span "Opel Meriva B кожзам універсальні Сірий"
click at [745, 213] on div "[PHONE_NUMBER]" at bounding box center [775, 212] width 101 height 21
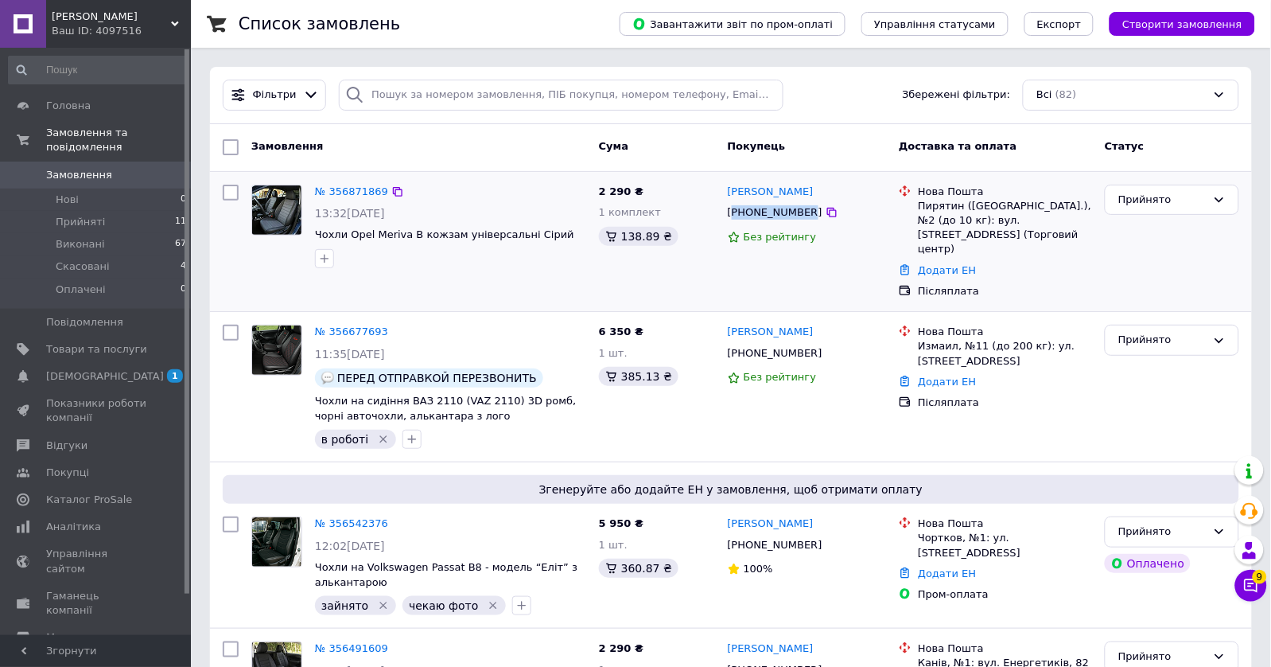
copy div "380997467169"
click at [316, 253] on button "button" at bounding box center [324, 258] width 19 height 19
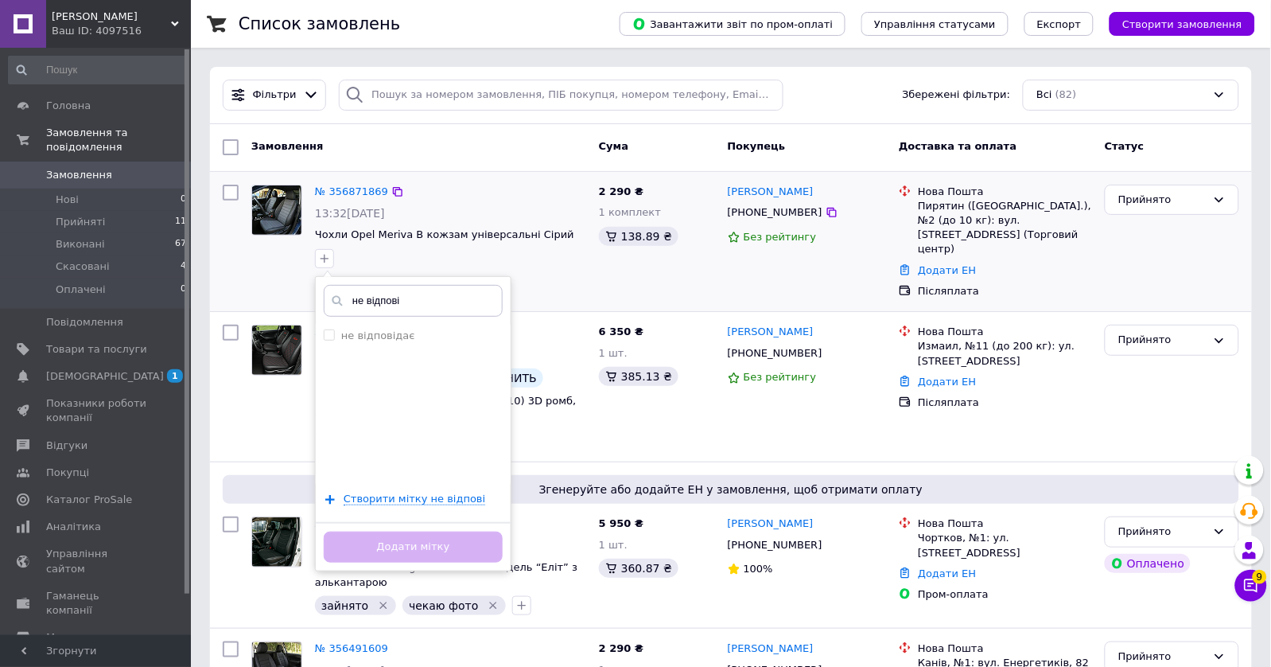
type input "не відпові"
click at [409, 317] on div "не відпові не відповідає Створити мітку не відпові Додати мітку" at bounding box center [413, 423] width 196 height 295
click at [409, 325] on li "не відповідає" at bounding box center [413, 336] width 195 height 22
checkbox input "true"
click at [384, 535] on button "Додати мітку" at bounding box center [413, 546] width 179 height 31
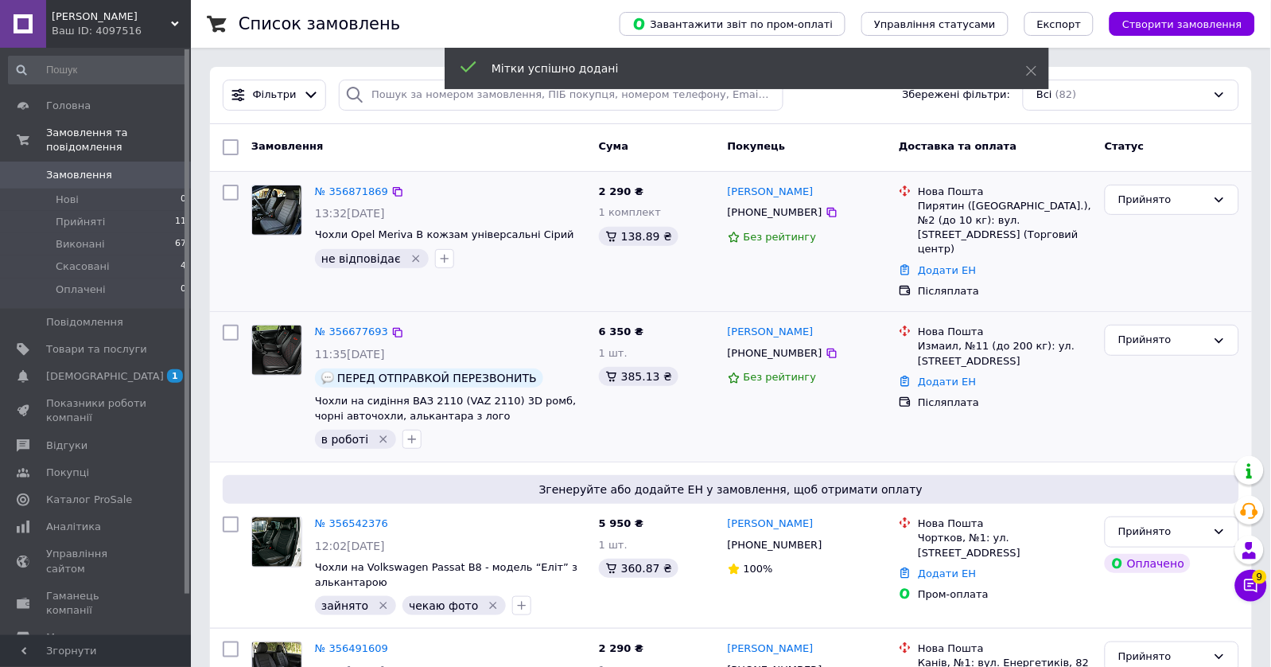
click at [762, 343] on div "[PHONE_NUMBER]" at bounding box center [775, 353] width 101 height 21
copy div "380675585693"
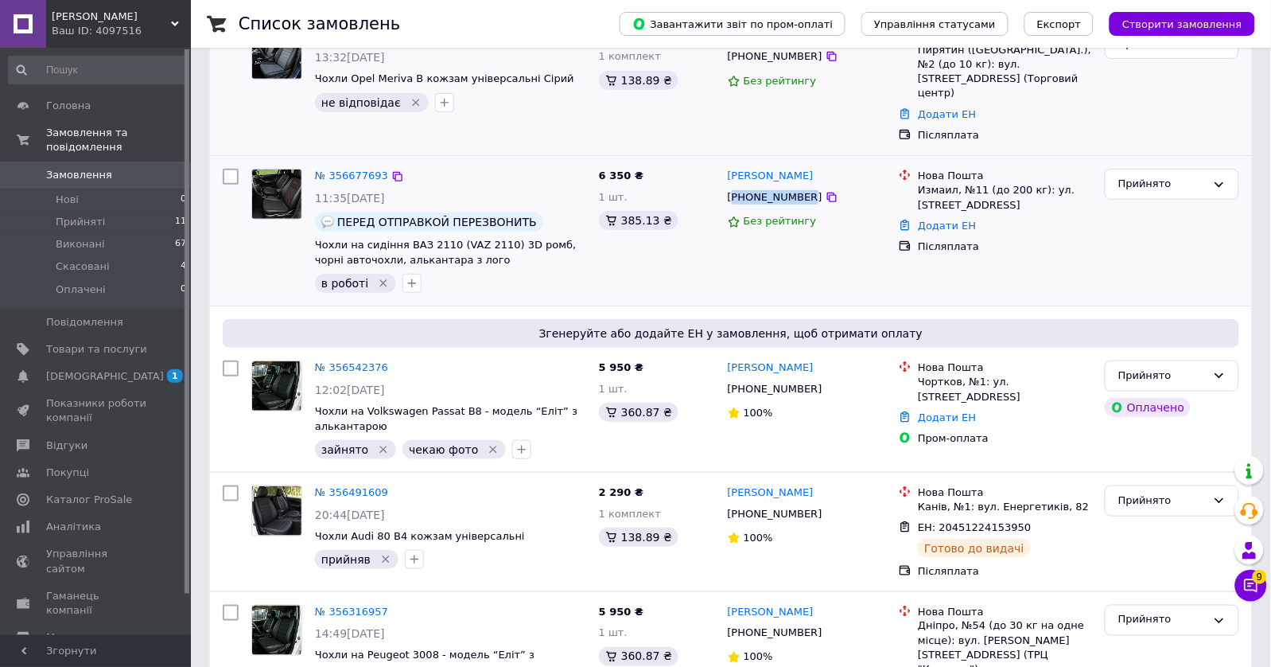
scroll to position [166, 0]
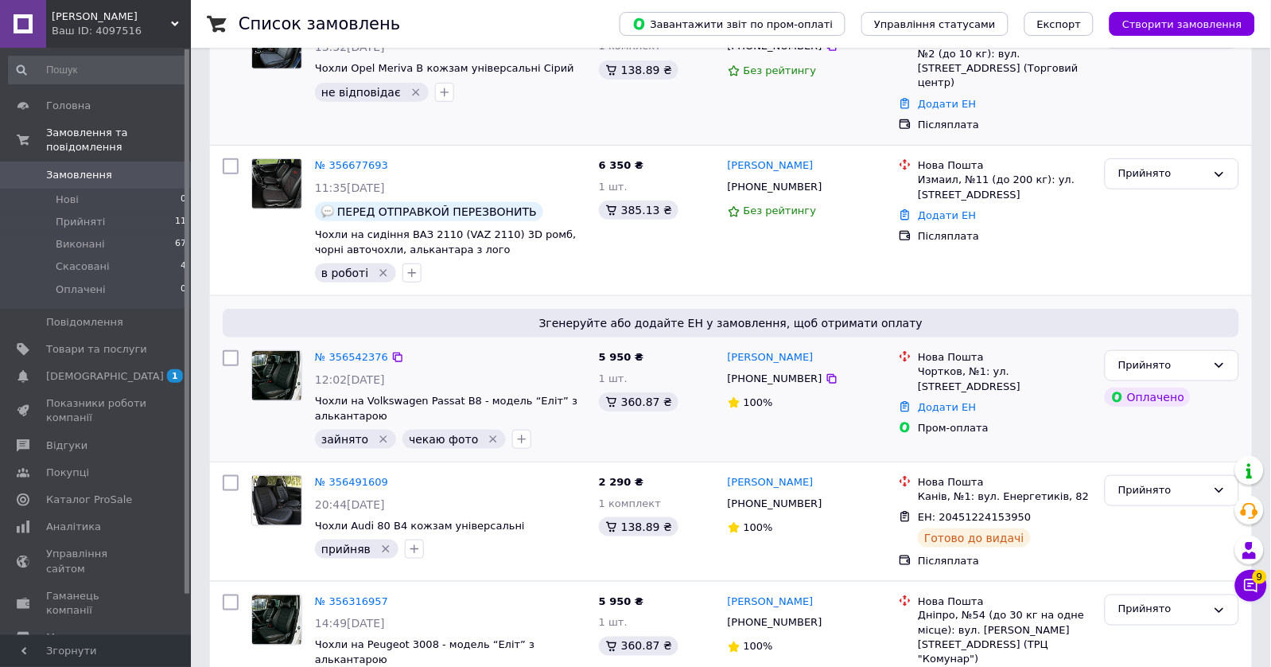
click at [777, 368] on div "[PHONE_NUMBER]" at bounding box center [775, 378] width 101 height 21
copy div "380980185525"
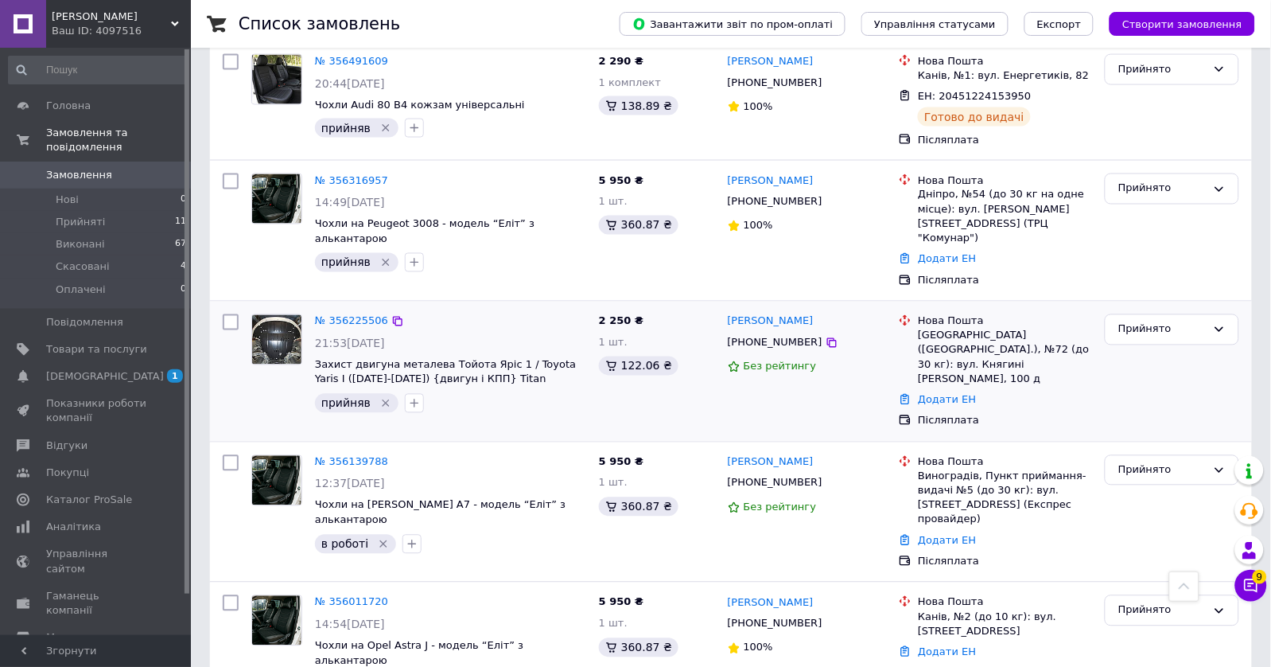
scroll to position [671, 0]
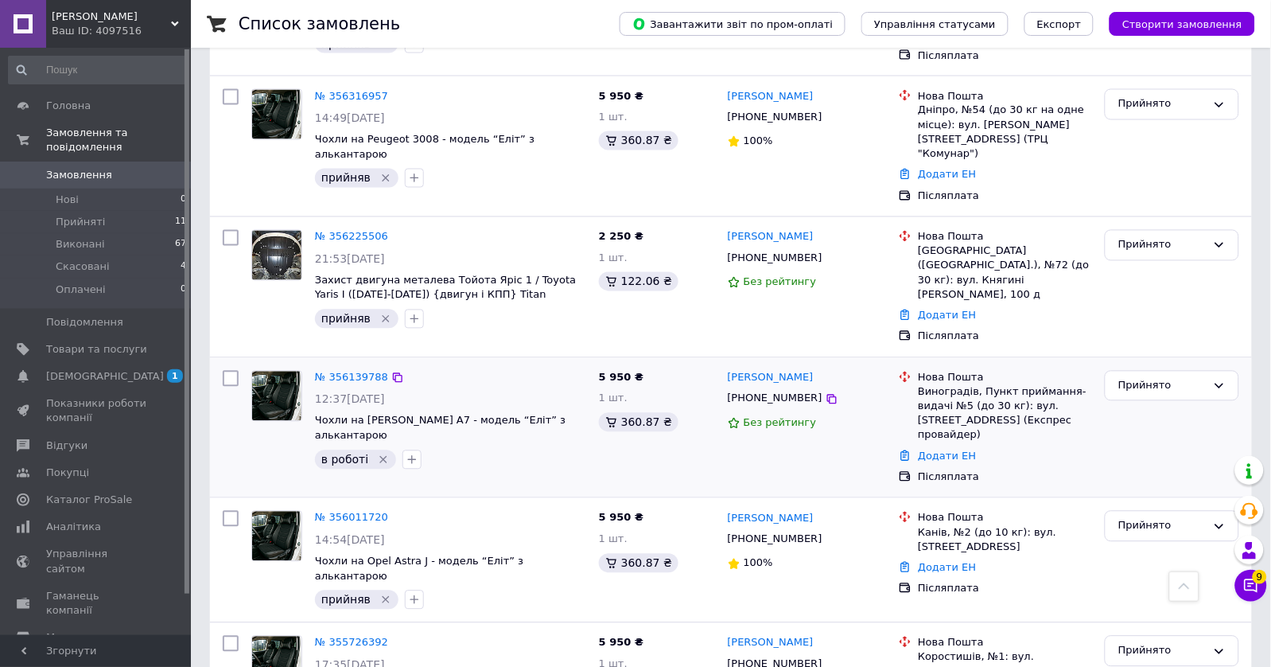
click at [765, 388] on div "[PHONE_NUMBER]" at bounding box center [775, 398] width 101 height 21
copy div "380680653373"
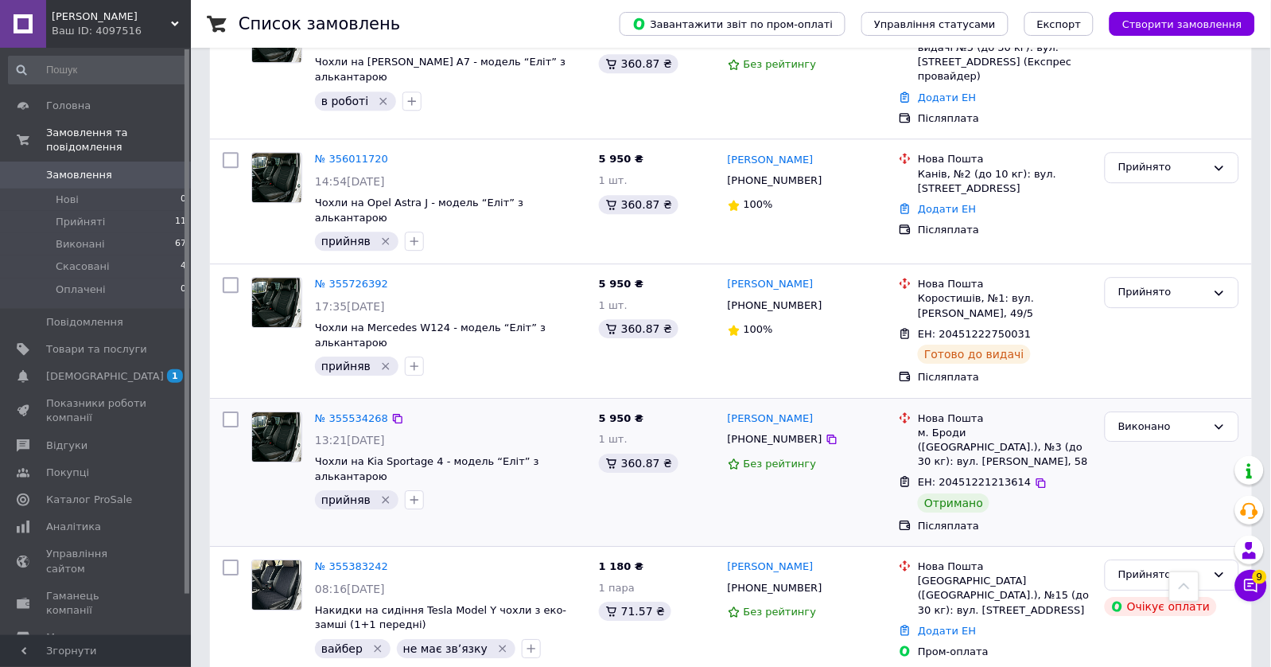
scroll to position [1048, 0]
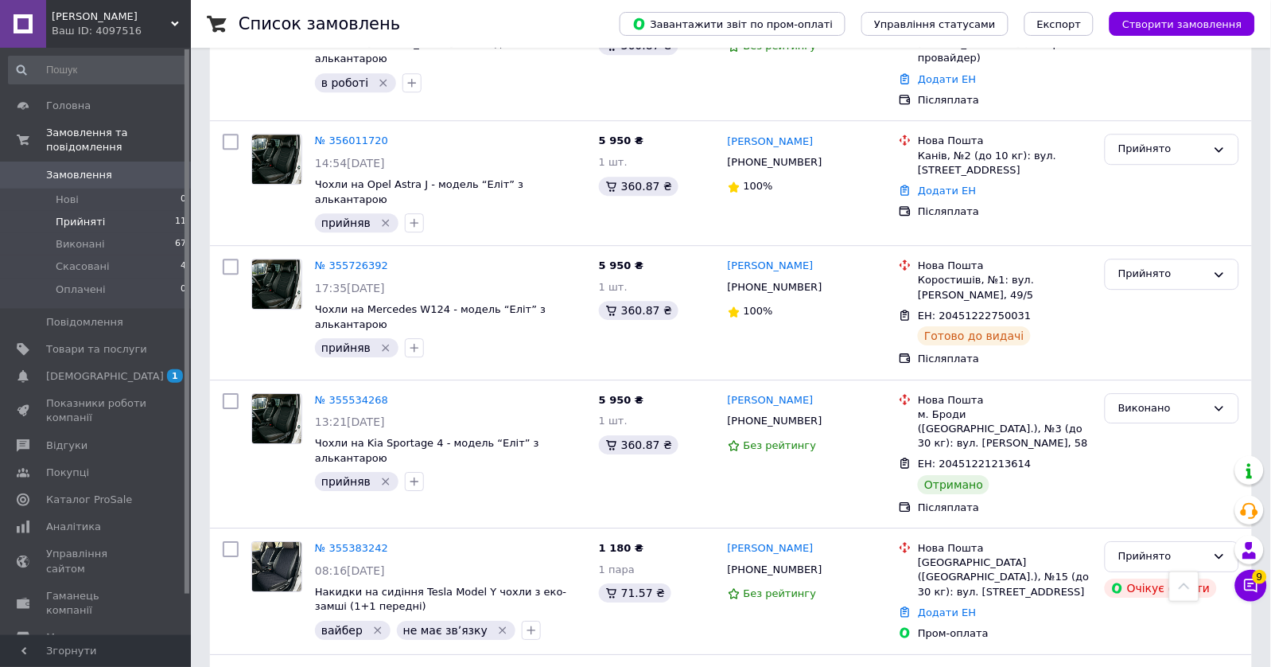
click at [135, 229] on ul "Нові 0 Прийняті 11 Виконані 67 Скасовані 4 Оплачені 0" at bounding box center [98, 249] width 196 height 120
click at [120, 216] on li "Прийняті 11" at bounding box center [98, 222] width 196 height 22
